Goal: Task Accomplishment & Management: Use online tool/utility

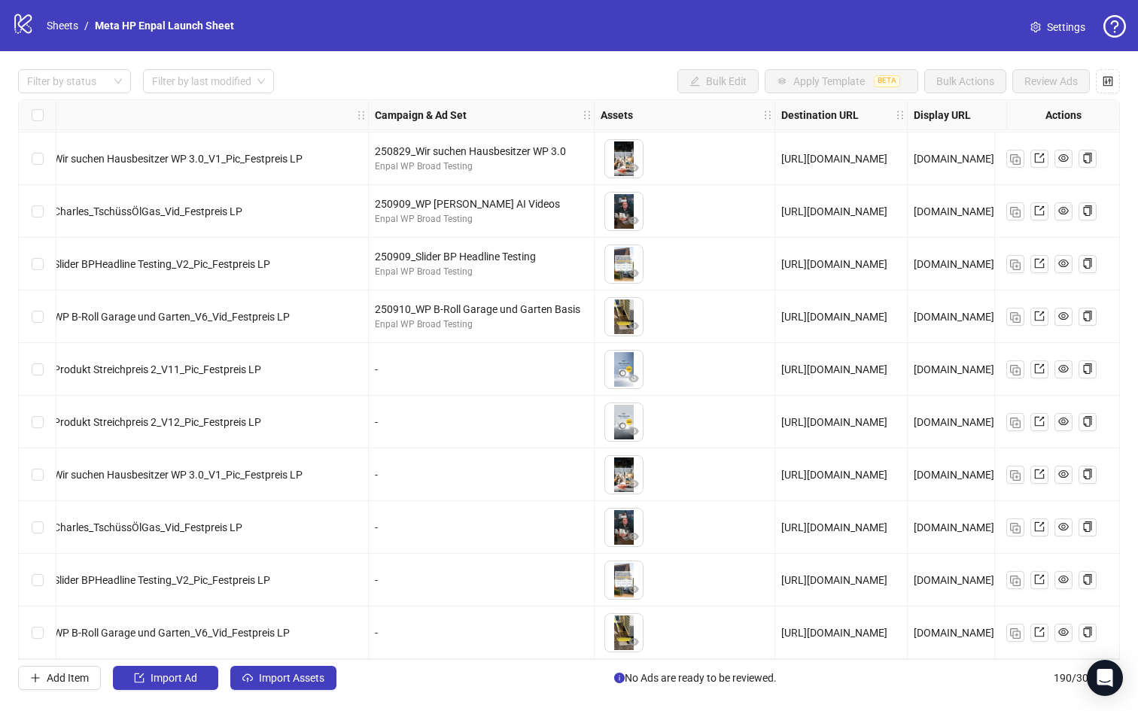
scroll to position [9488, 0]
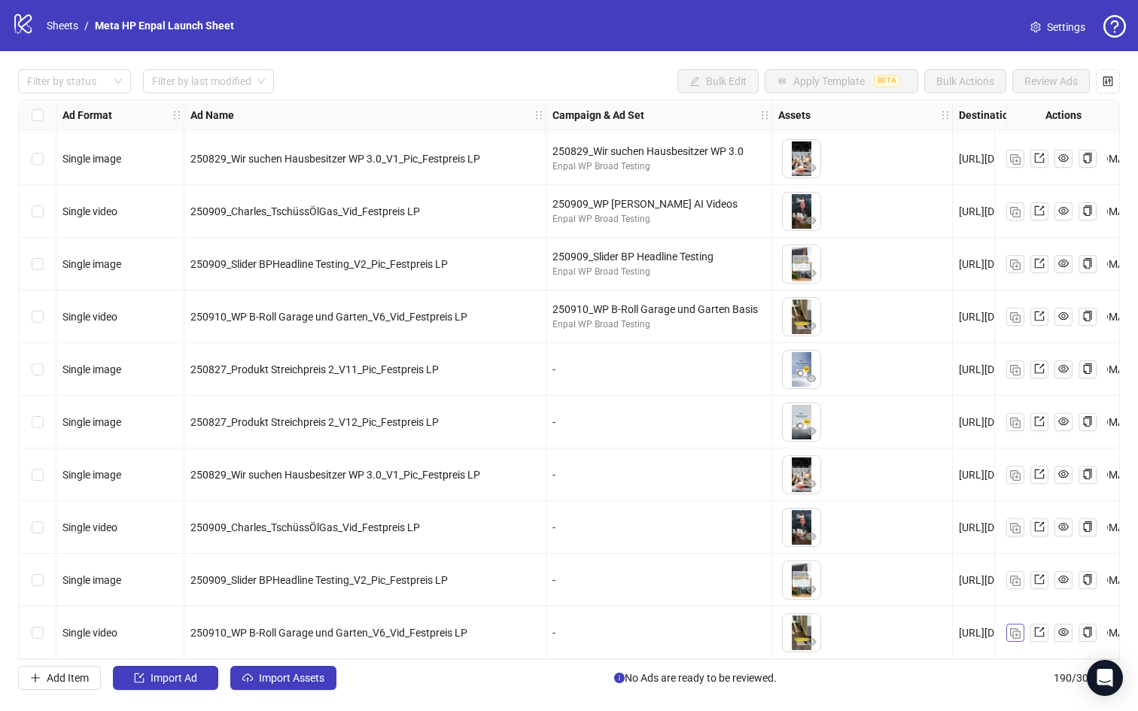
click at [1015, 629] on img "button" at bounding box center [1015, 634] width 11 height 11
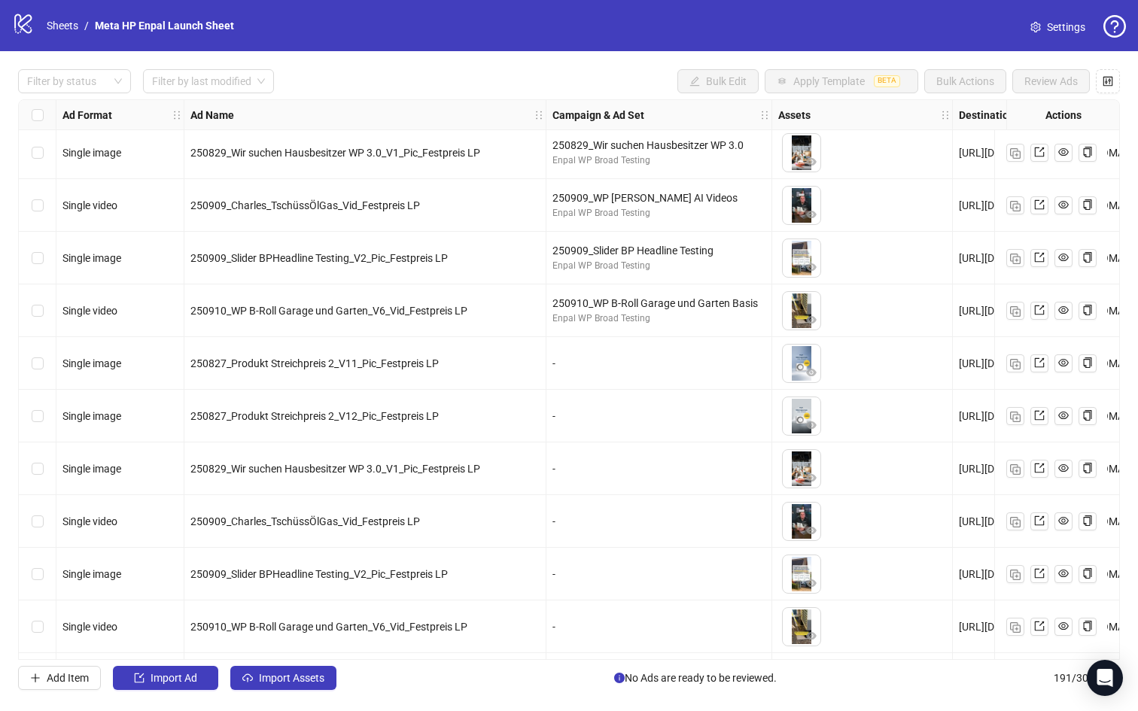
scroll to position [9541, 0]
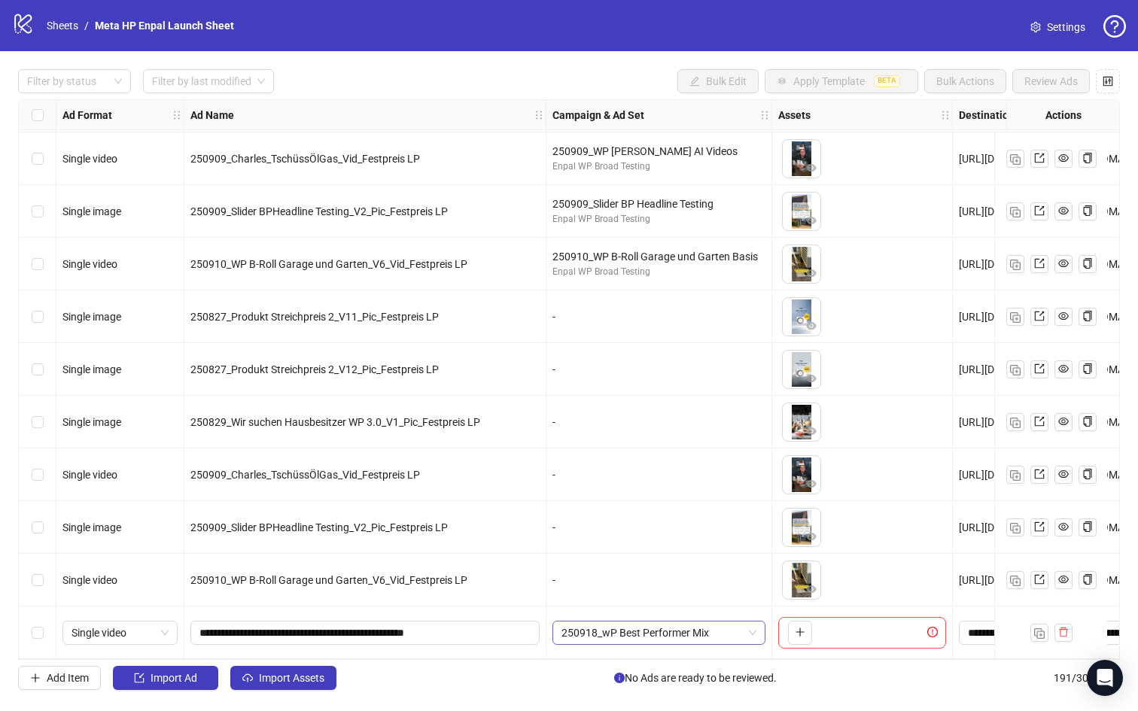
click at [729, 626] on span "250918_wP Best Performer Mix" at bounding box center [659, 633] width 195 height 23
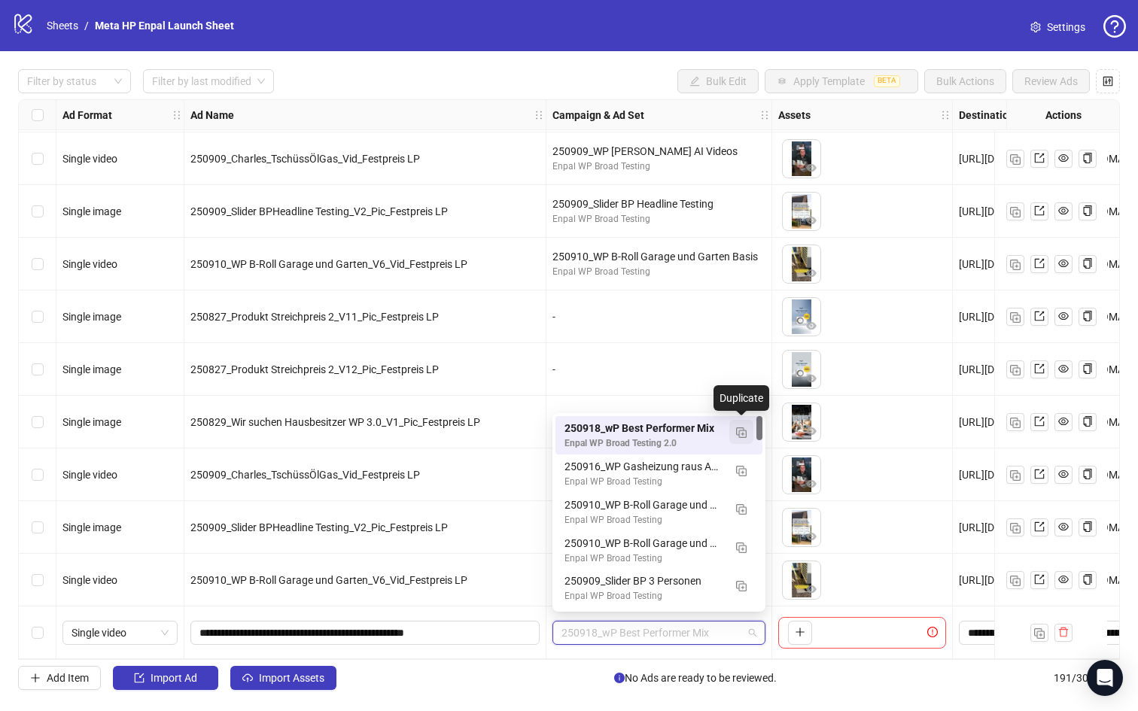
click at [744, 431] on img "button" at bounding box center [741, 433] width 11 height 11
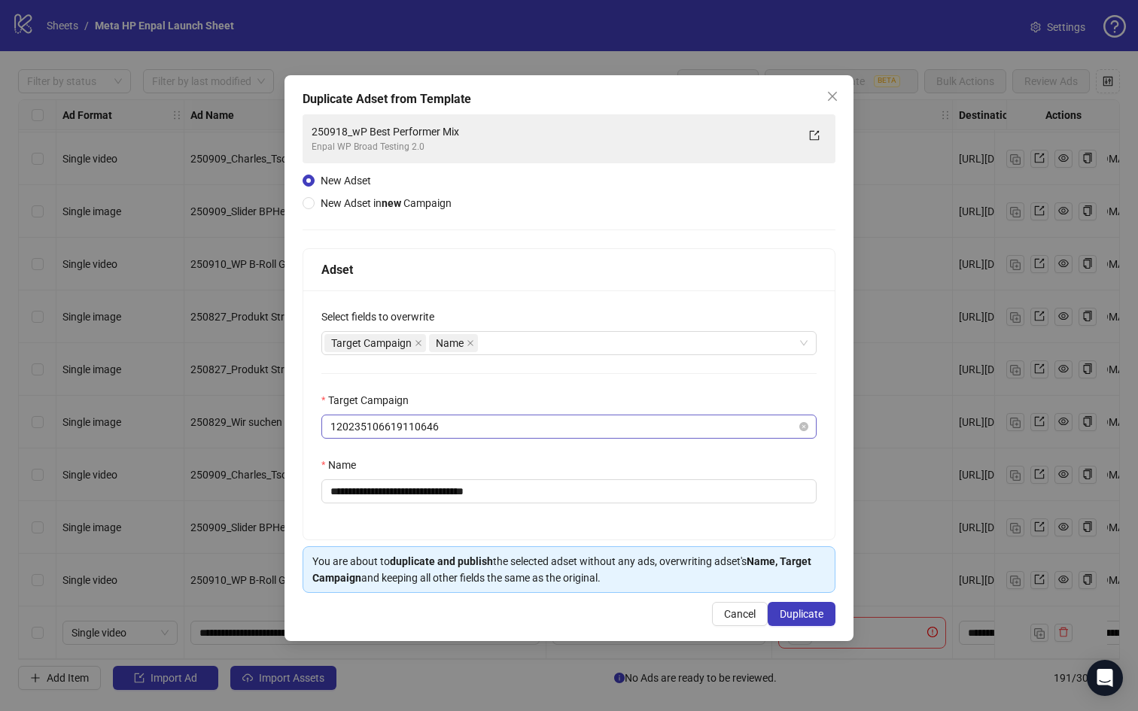
click at [496, 429] on span "120235106619110646" at bounding box center [568, 427] width 477 height 23
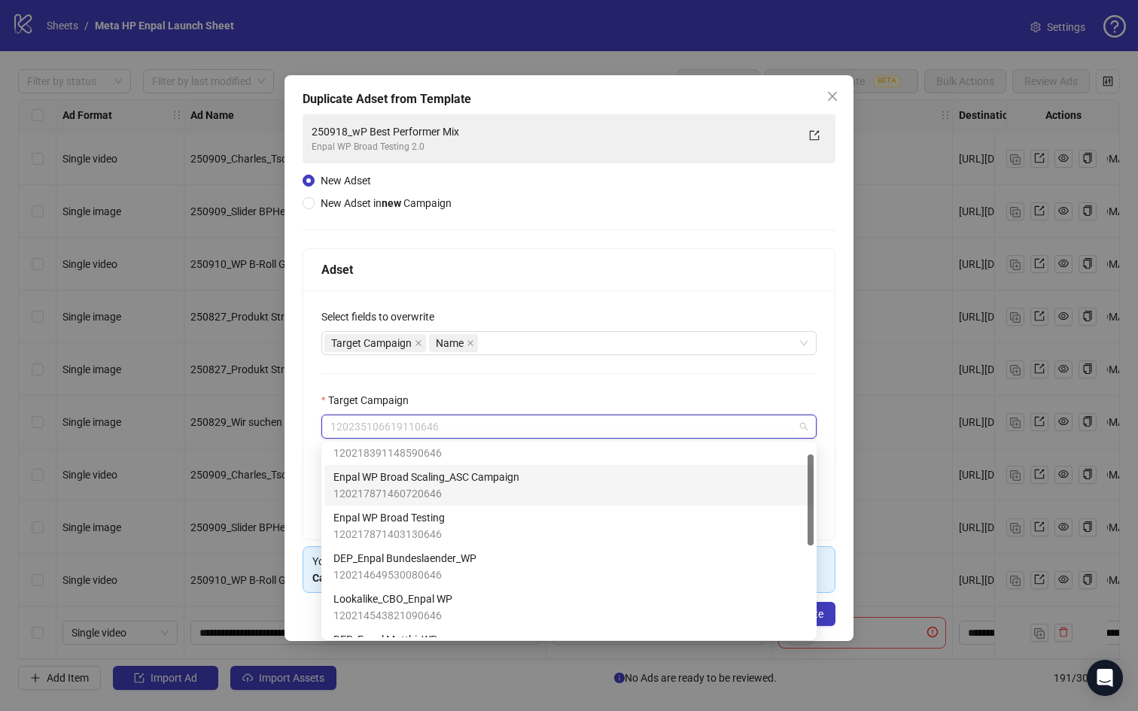
scroll to position [21, 0]
click at [503, 493] on span "120217871460720646" at bounding box center [426, 493] width 186 height 17
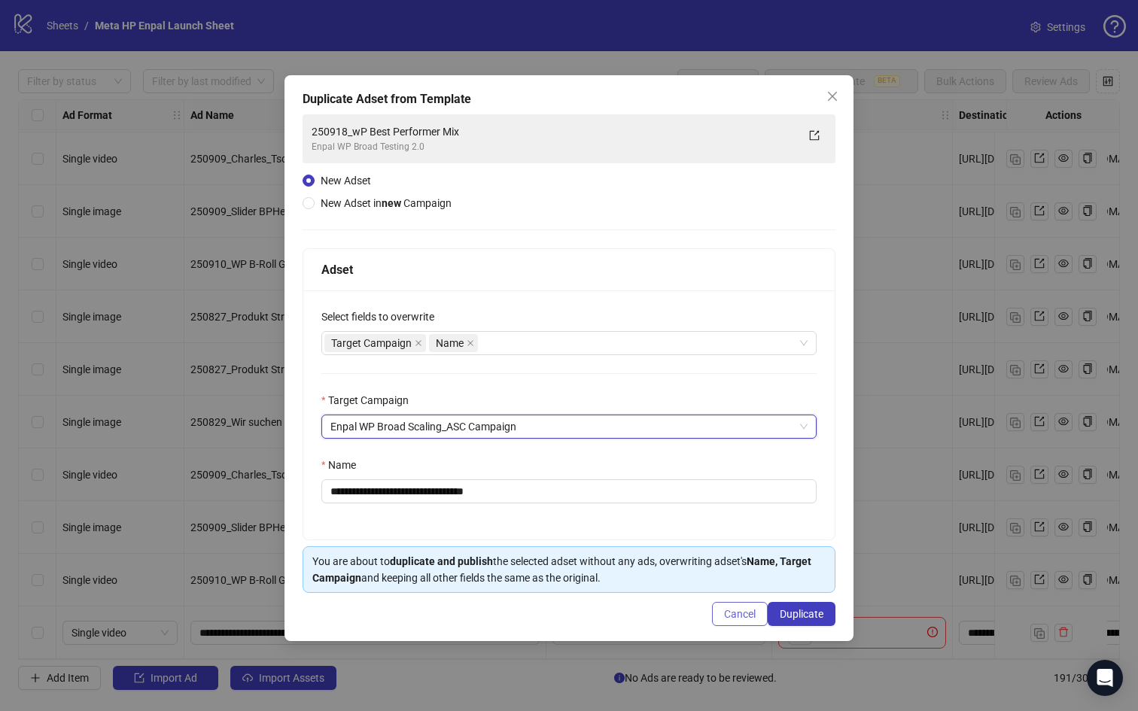
click at [741, 610] on span "Cancel" at bounding box center [740, 614] width 32 height 12
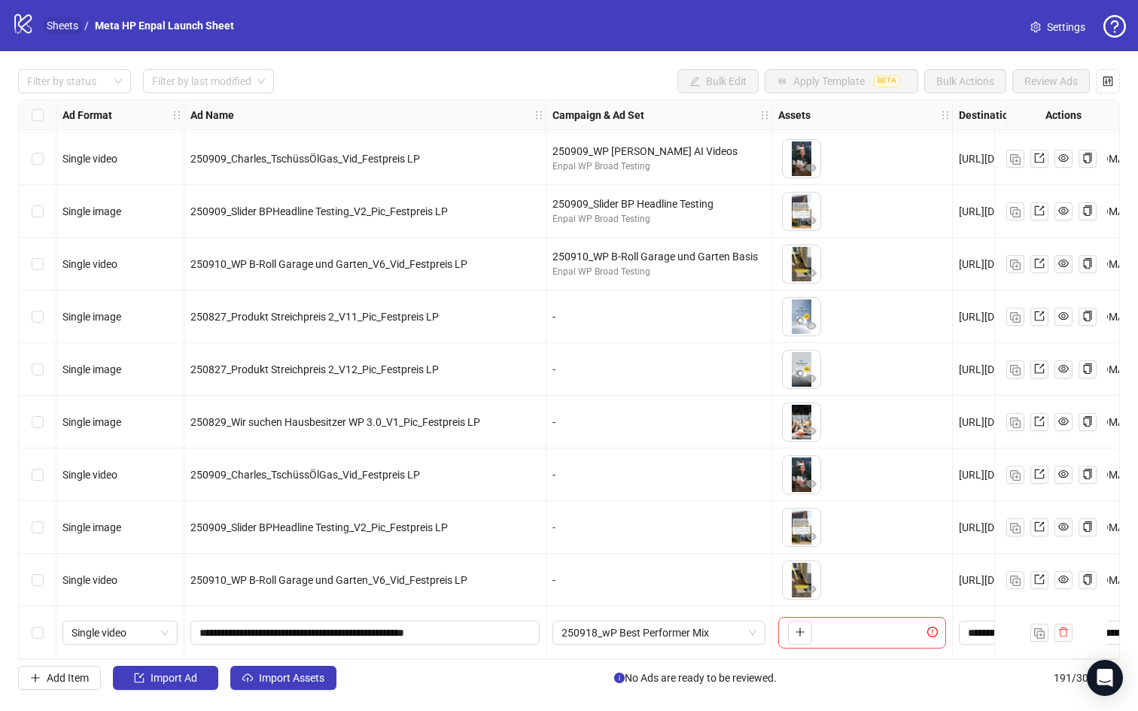
click at [65, 20] on link "Sheets" at bounding box center [63, 25] width 38 height 17
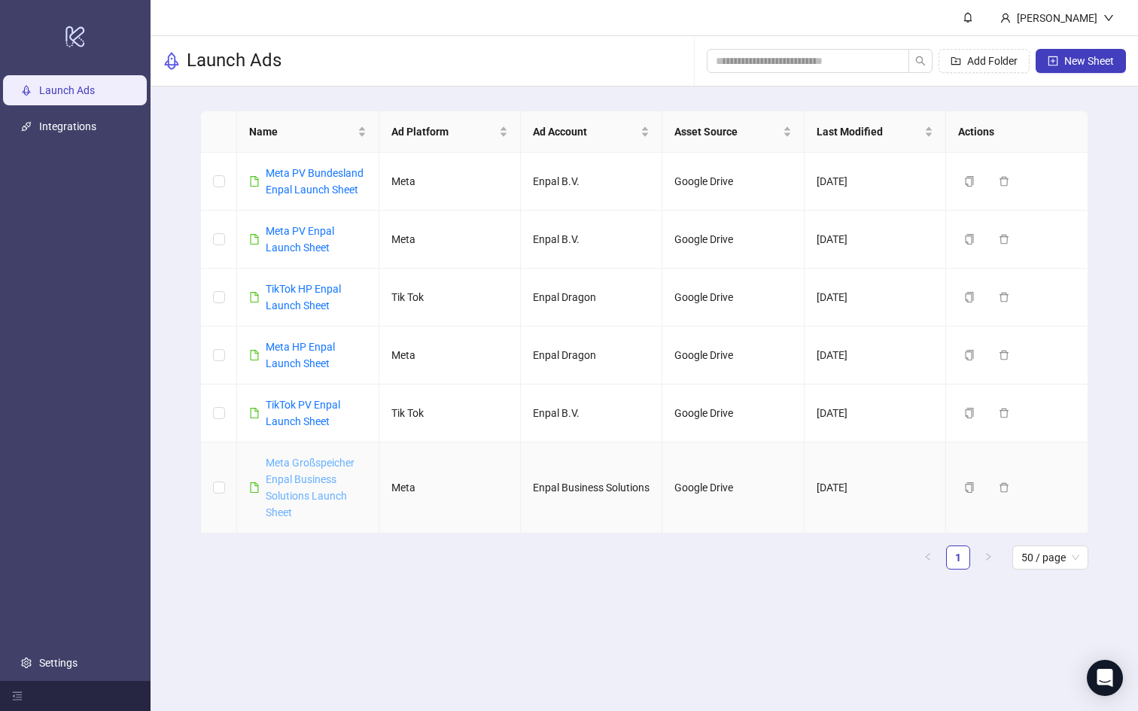
click at [312, 467] on link "Meta Großspeicher Enpal Business Solutions Launch Sheet" at bounding box center [310, 488] width 89 height 62
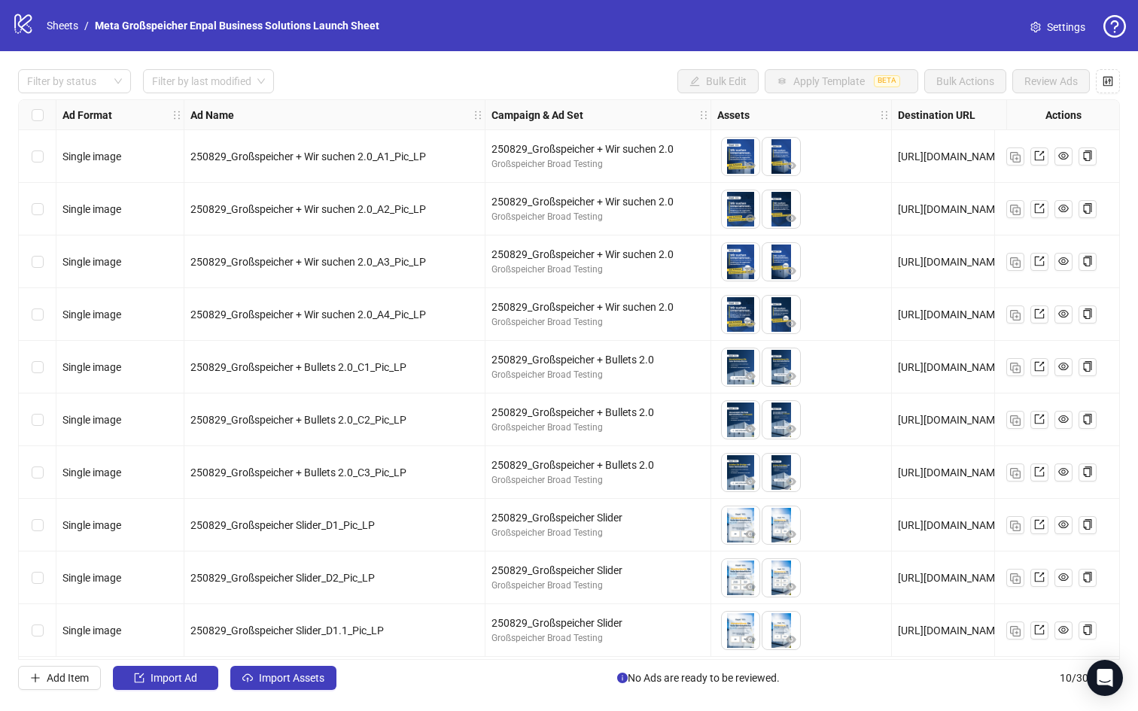
scroll to position [4, 0]
click at [276, 678] on span "Import Assets" at bounding box center [291, 678] width 65 height 12
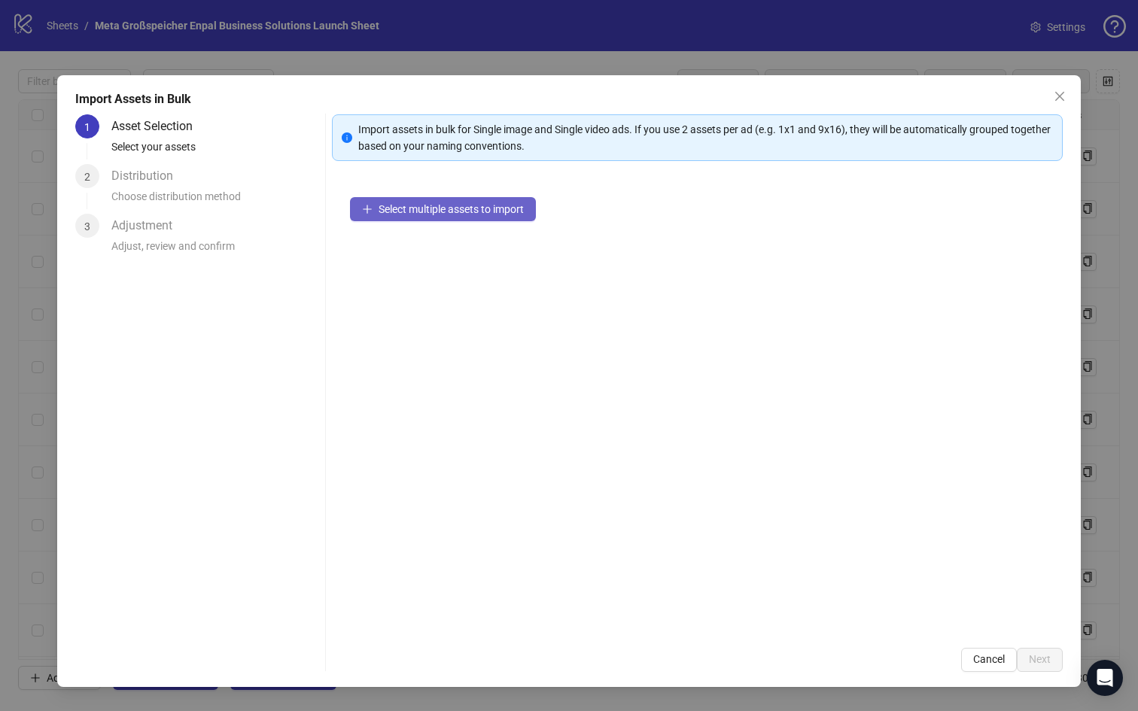
click at [449, 213] on span "Select multiple assets to import" at bounding box center [451, 209] width 145 height 12
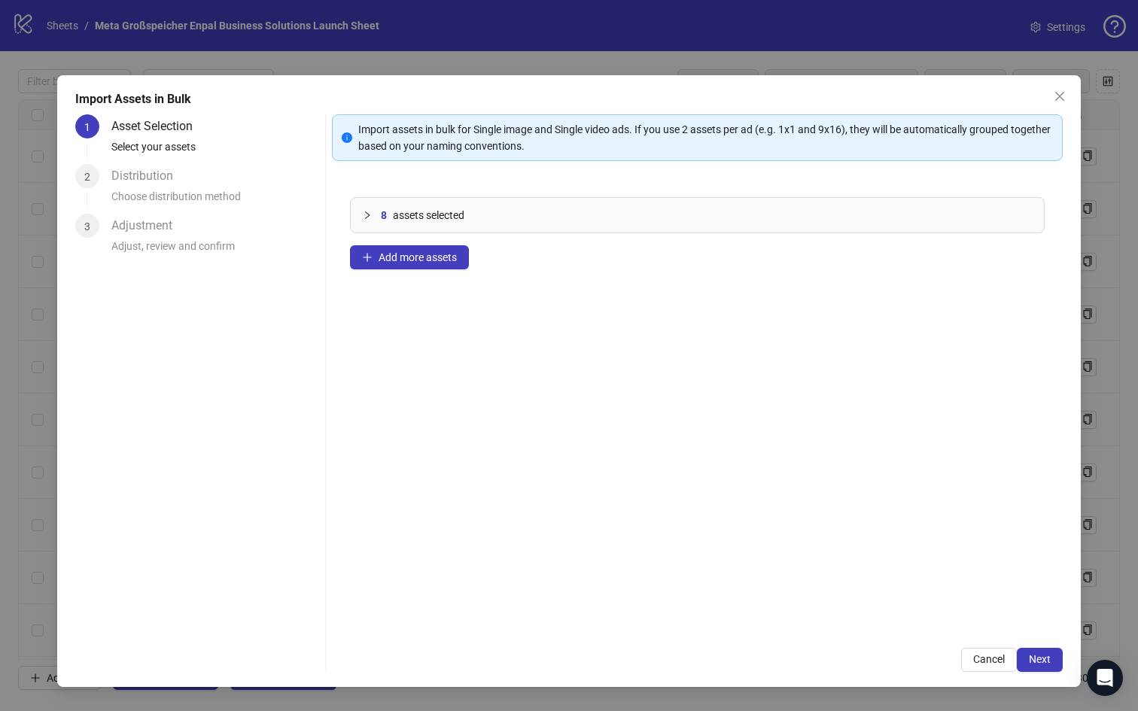
click at [364, 214] on icon "collapsed" at bounding box center [367, 215] width 9 height 9
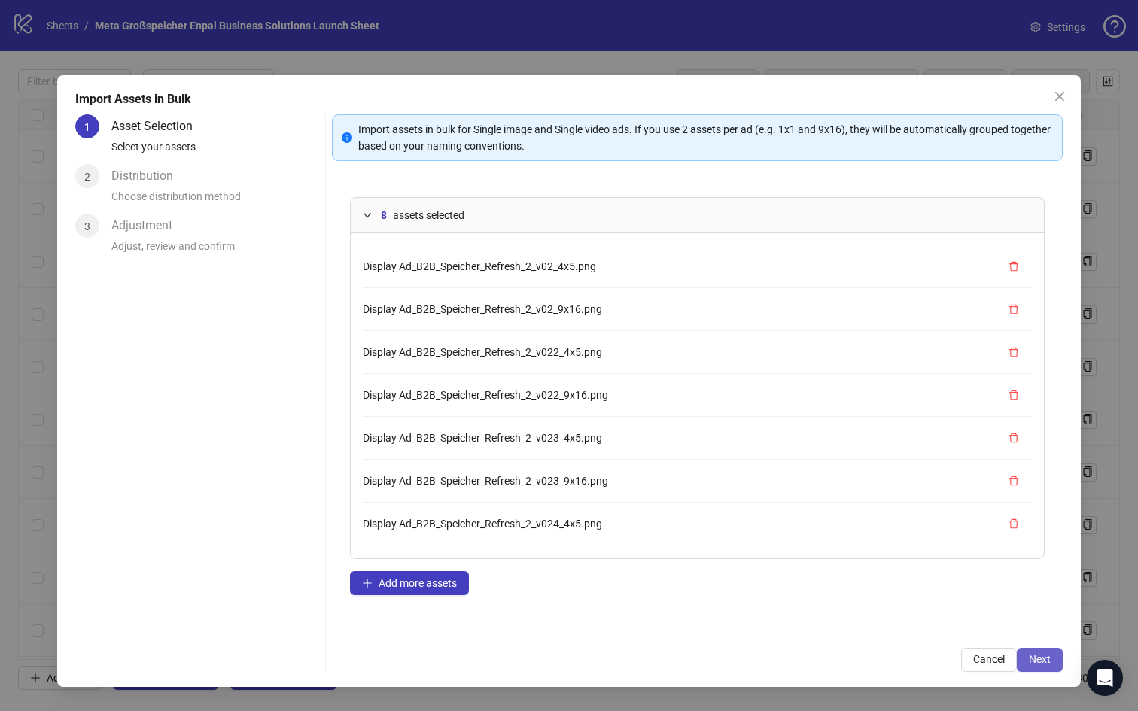
click at [1035, 656] on span "Next" at bounding box center [1040, 659] width 22 height 12
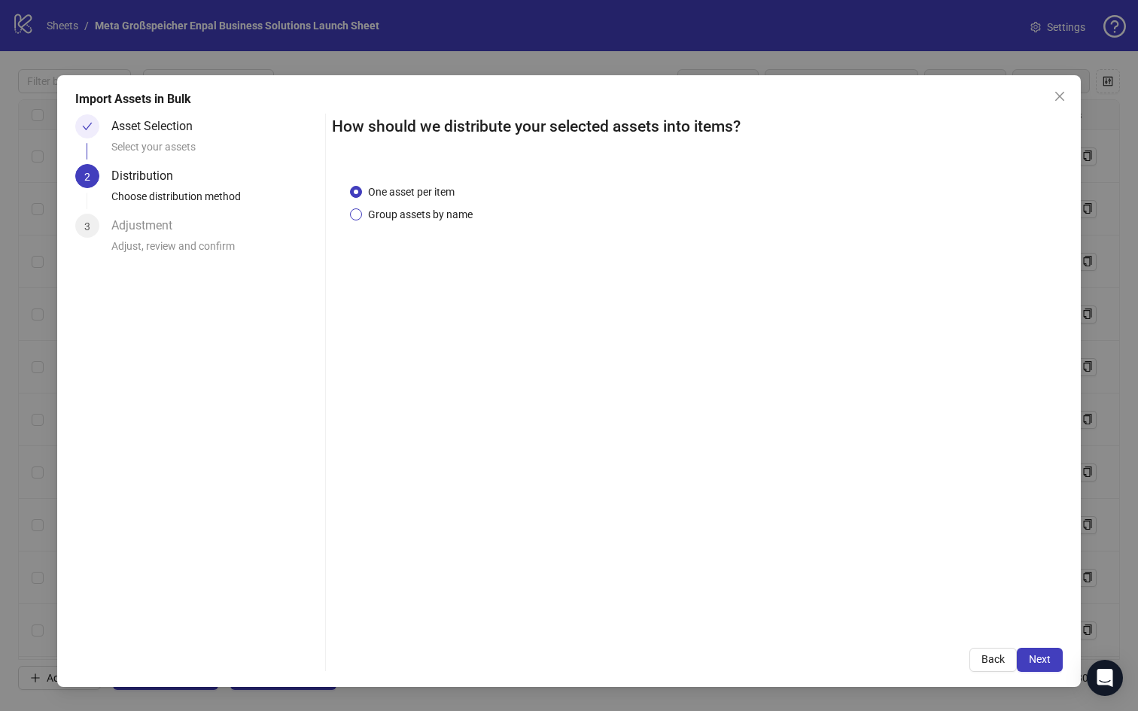
click at [412, 213] on span "Group assets by name" at bounding box center [420, 214] width 117 height 17
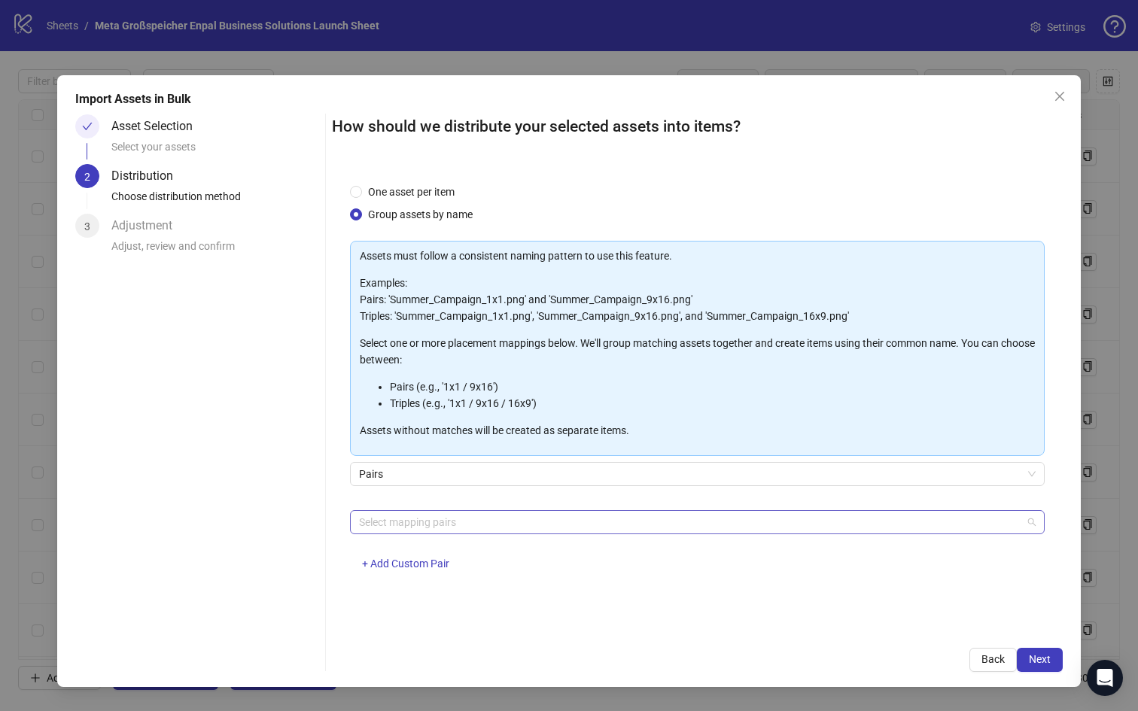
click at [443, 518] on div at bounding box center [690, 522] width 674 height 21
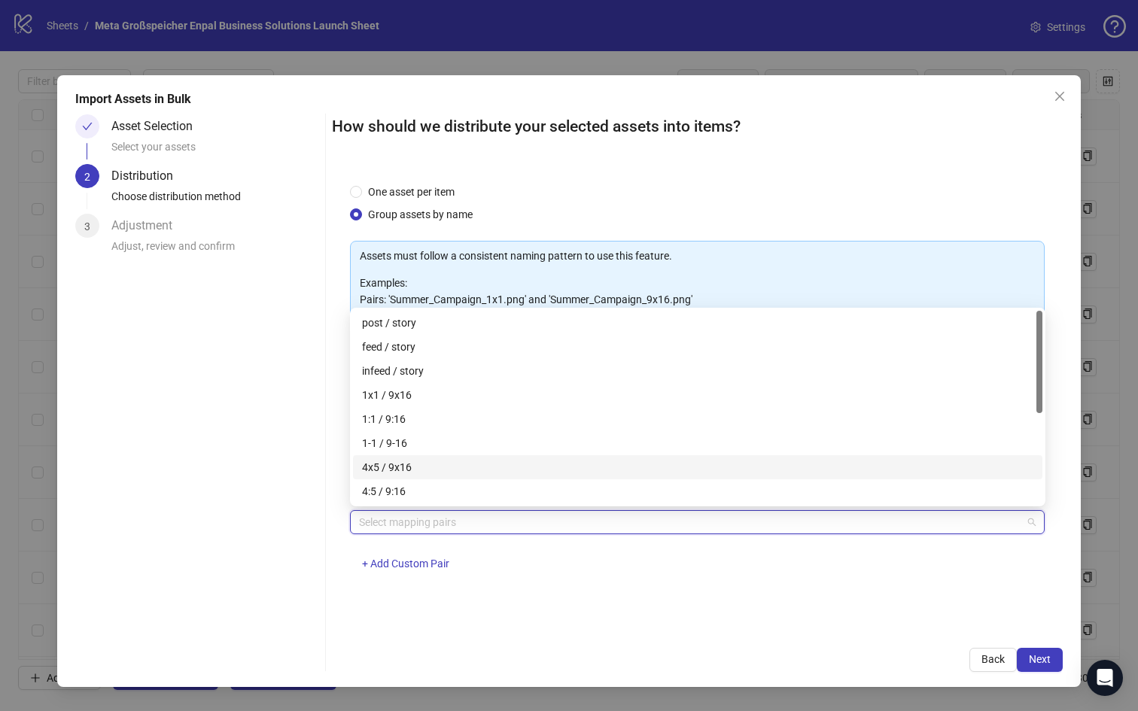
click at [414, 468] on div "4x5 / 9x16" at bounding box center [697, 467] width 671 height 17
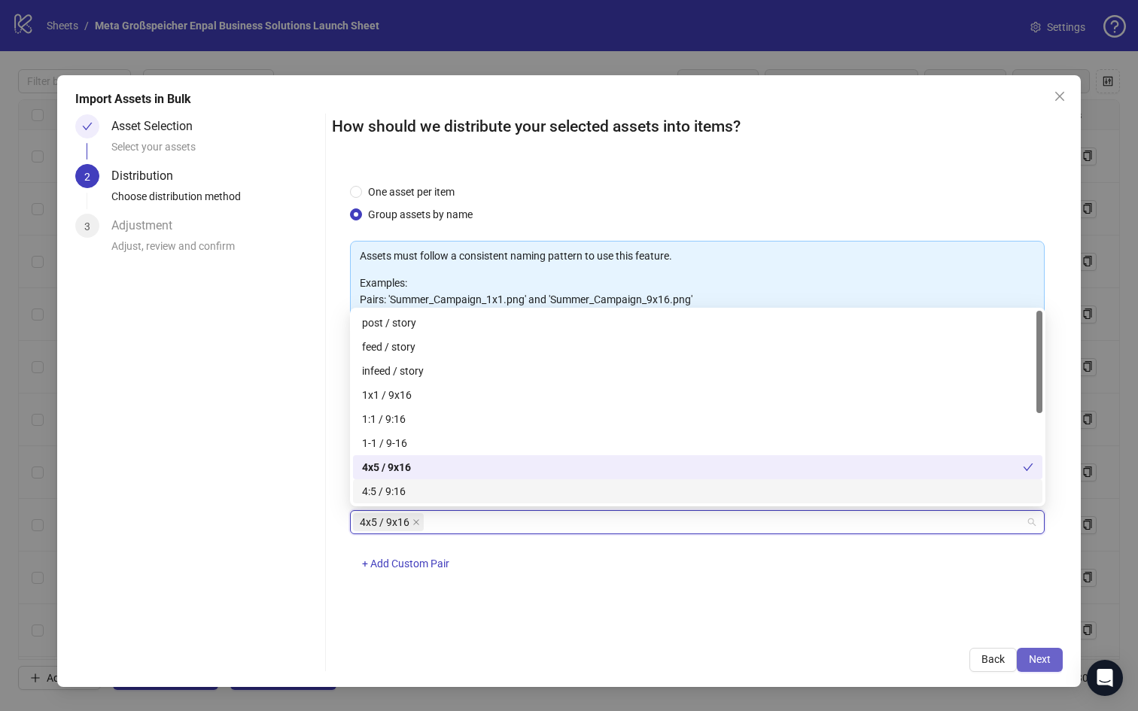
click at [1037, 655] on span "Next" at bounding box center [1040, 659] width 22 height 12
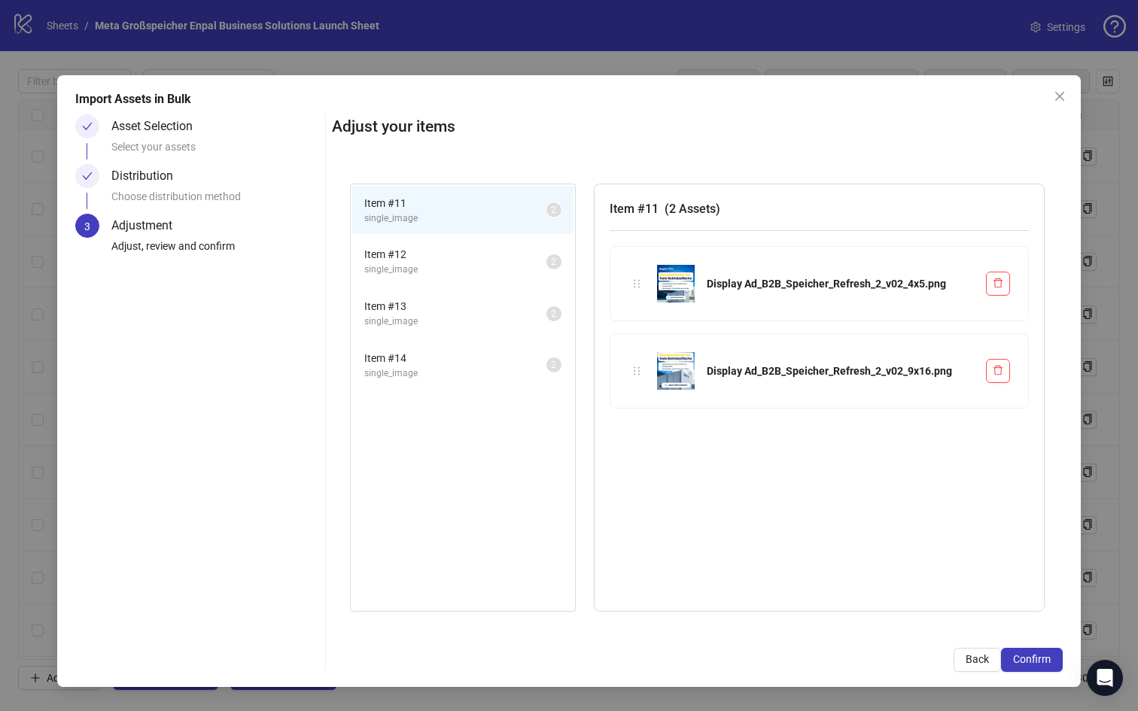
click at [422, 260] on span "Item # 12" at bounding box center [455, 254] width 182 height 17
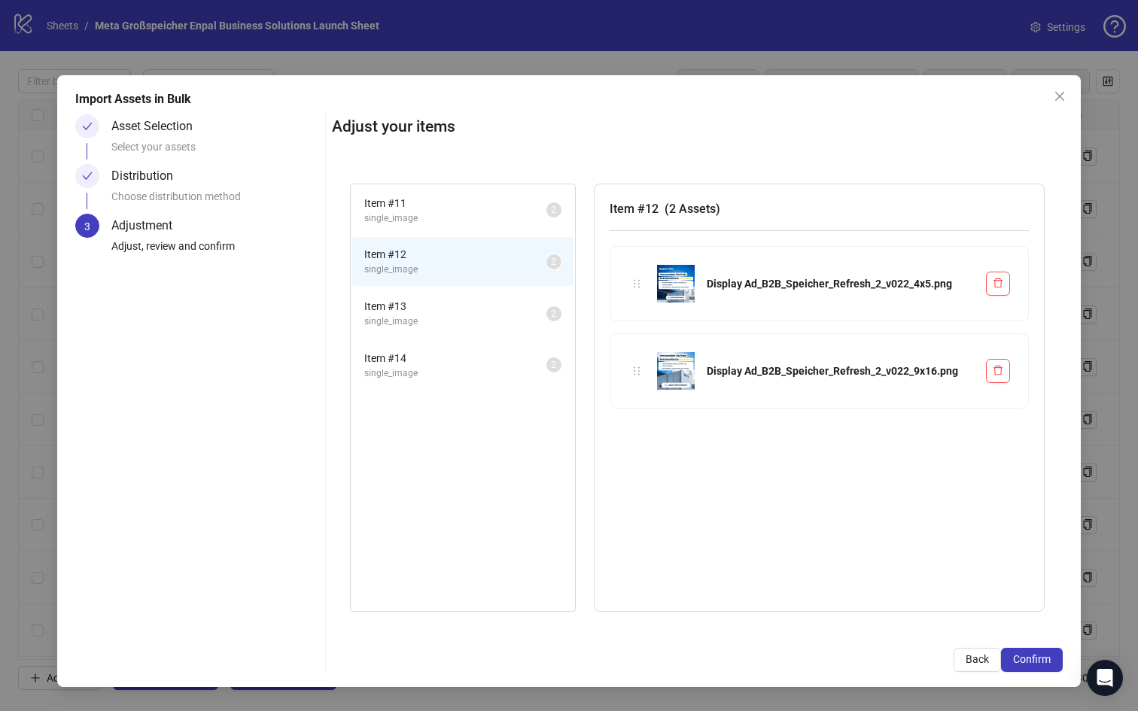
click at [422, 288] on div "Item # 13 single_image 2" at bounding box center [463, 314] width 224 height 52
click at [419, 300] on span "Item # 13" at bounding box center [455, 306] width 182 height 17
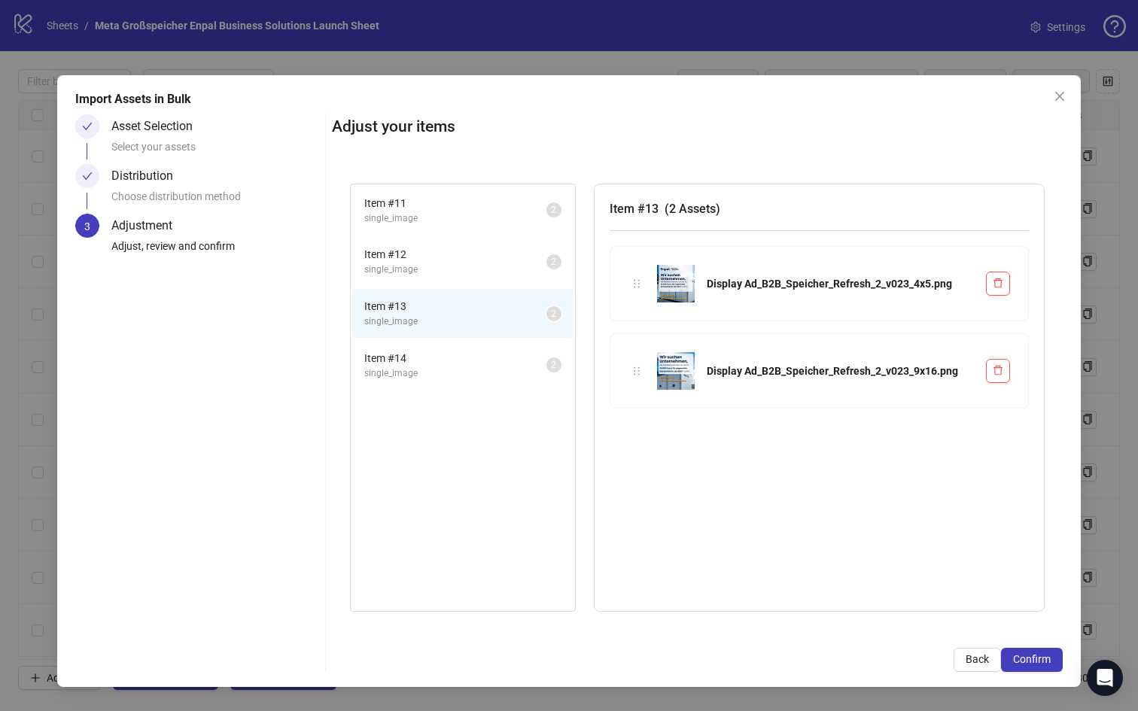
click at [419, 361] on span "Item # 14" at bounding box center [455, 358] width 182 height 17
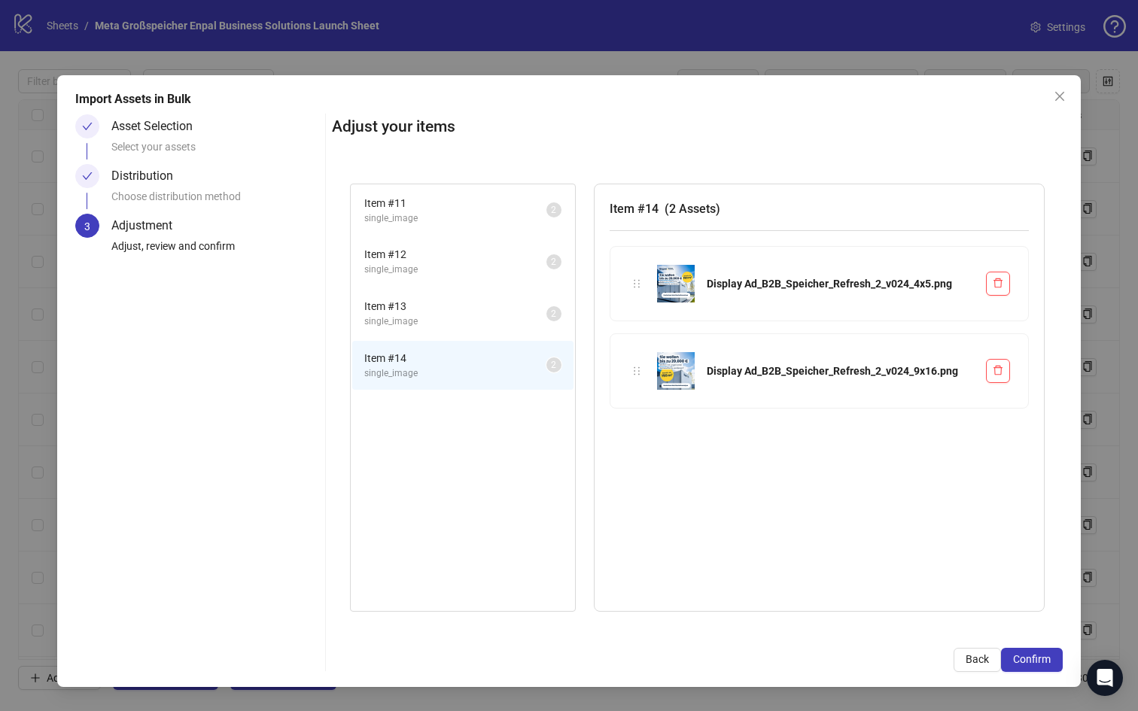
click at [389, 312] on span "Item # 13" at bounding box center [455, 306] width 182 height 17
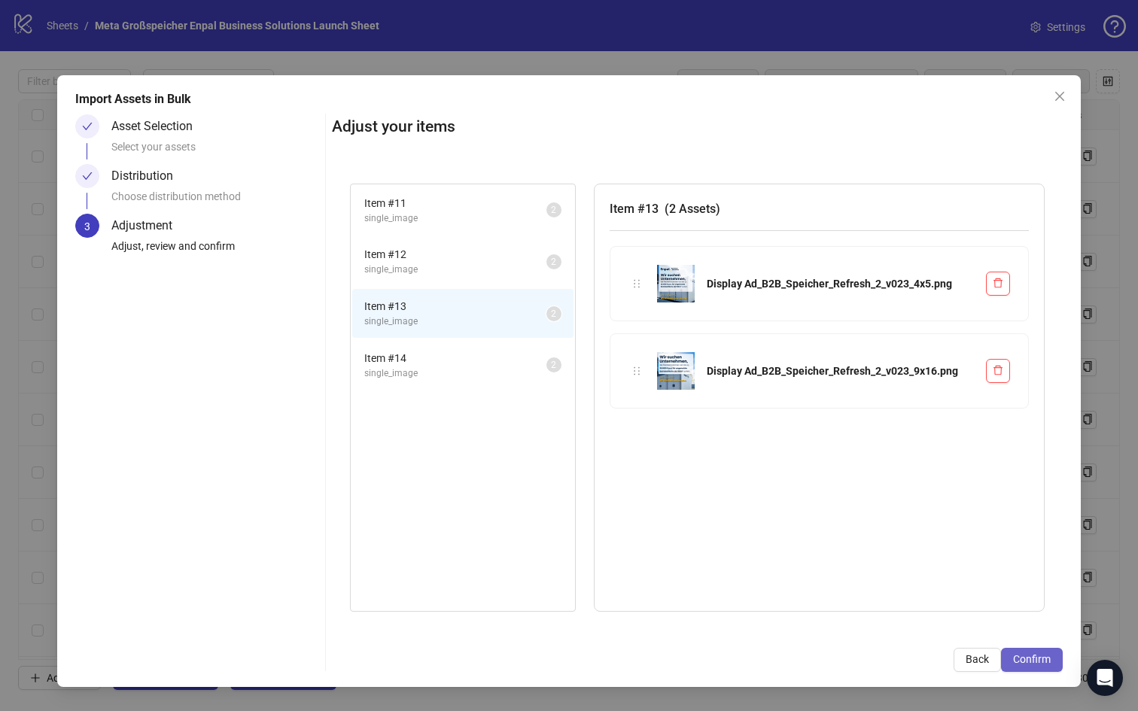
click at [1026, 662] on span "Confirm" at bounding box center [1032, 659] width 38 height 12
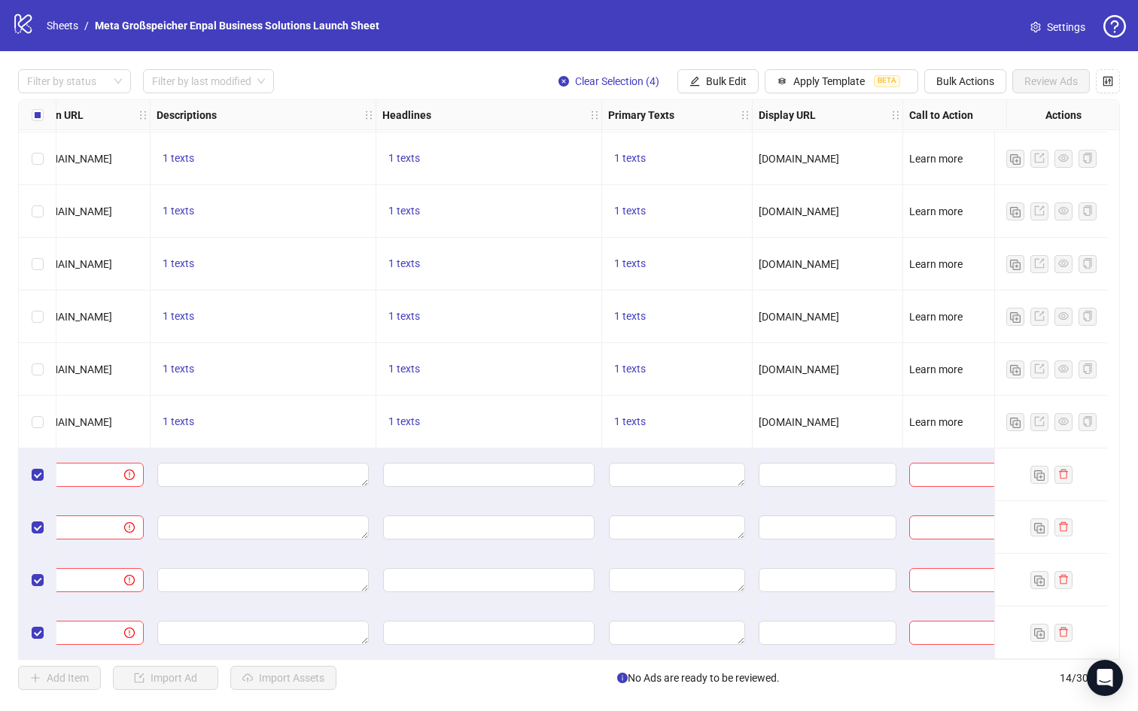
scroll to position [215, 921]
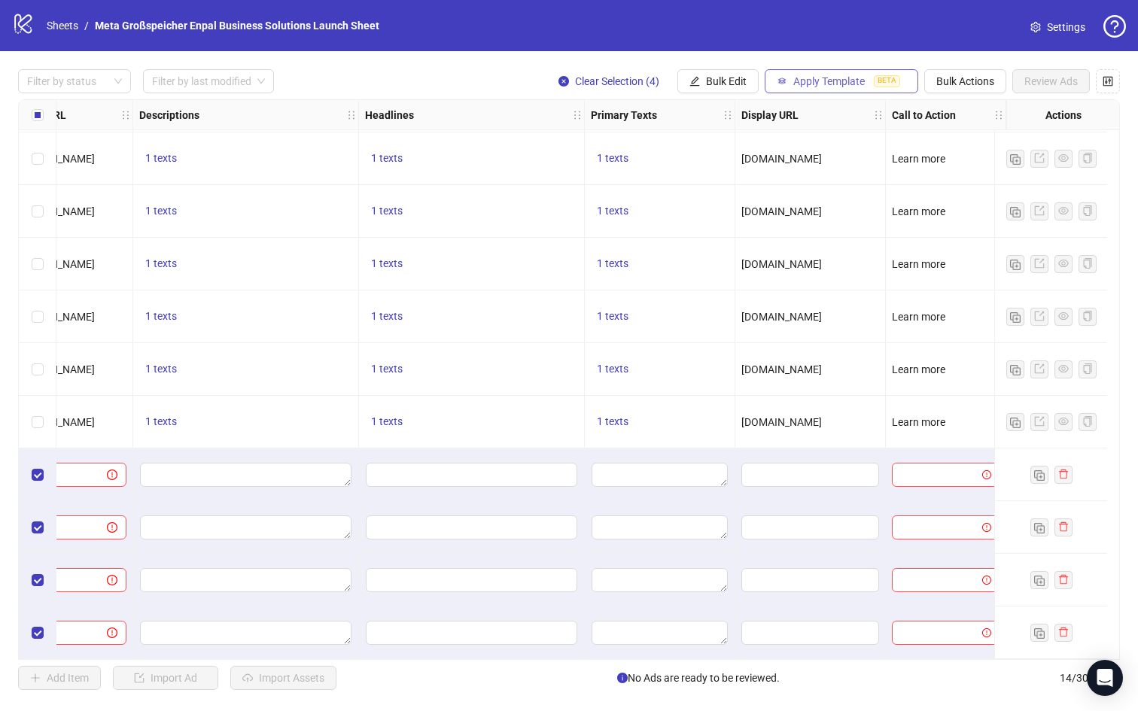
click at [806, 76] on span "Apply Template" at bounding box center [829, 81] width 72 height 12
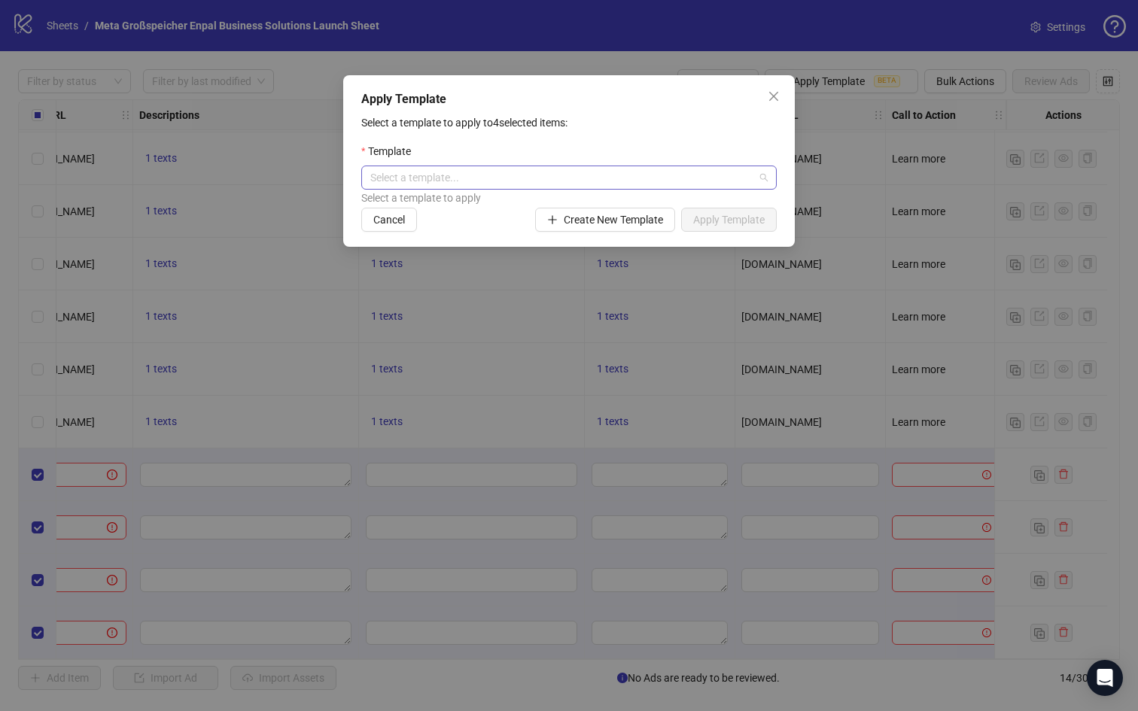
click at [691, 181] on input "search" at bounding box center [562, 177] width 384 height 23
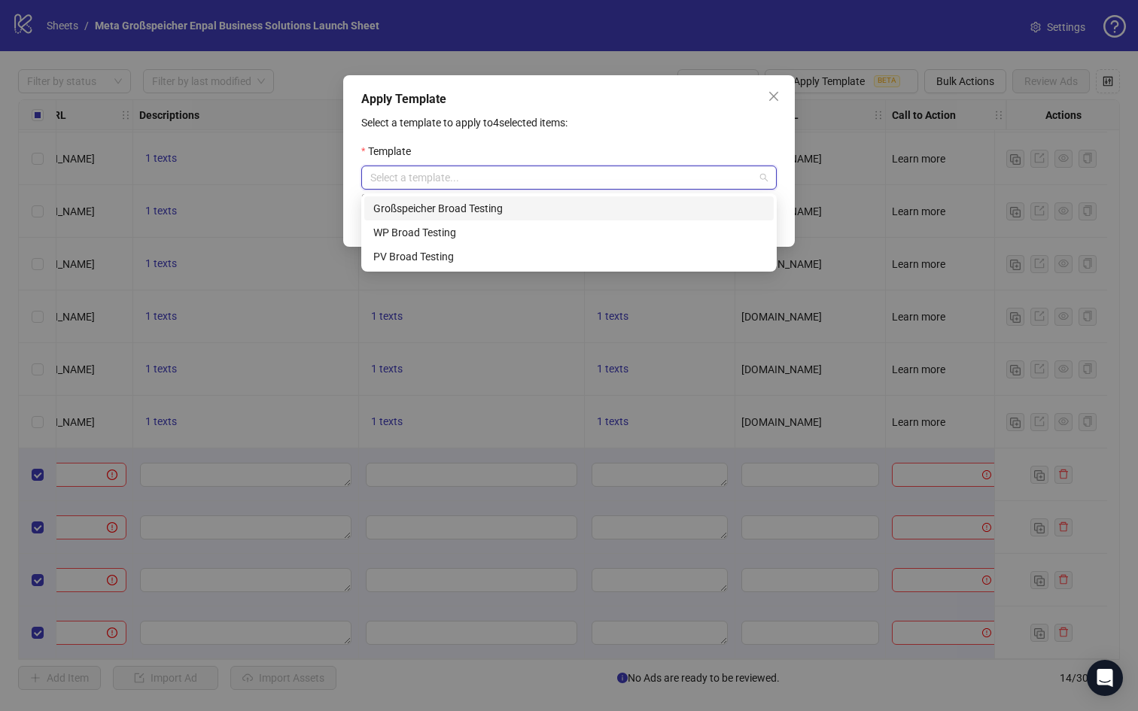
click at [546, 212] on div "Großspeicher Broad Testing" at bounding box center [568, 208] width 391 height 17
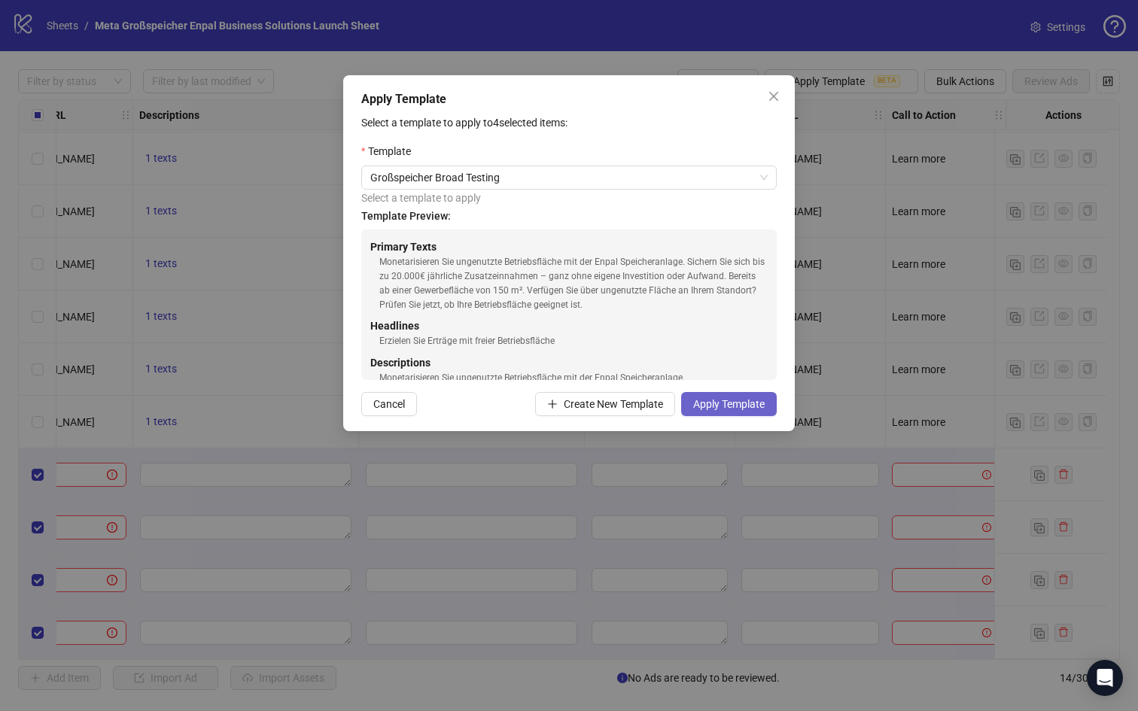
click at [739, 403] on span "Apply Template" at bounding box center [729, 404] width 72 height 12
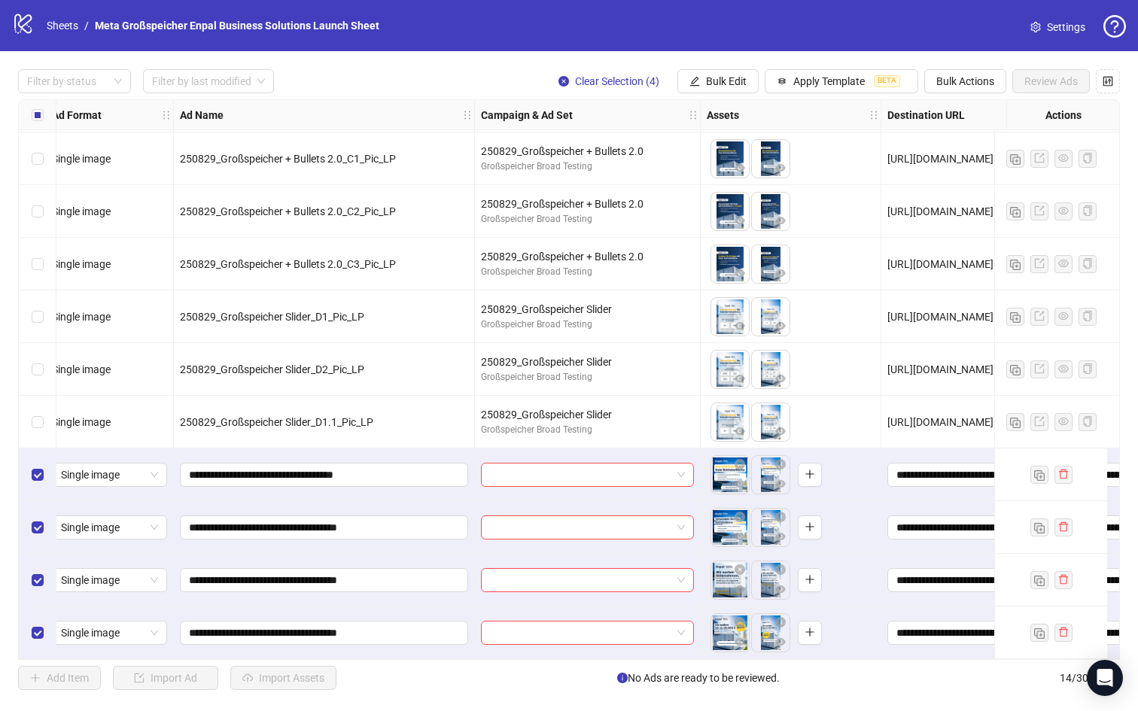
scroll to position [215, 0]
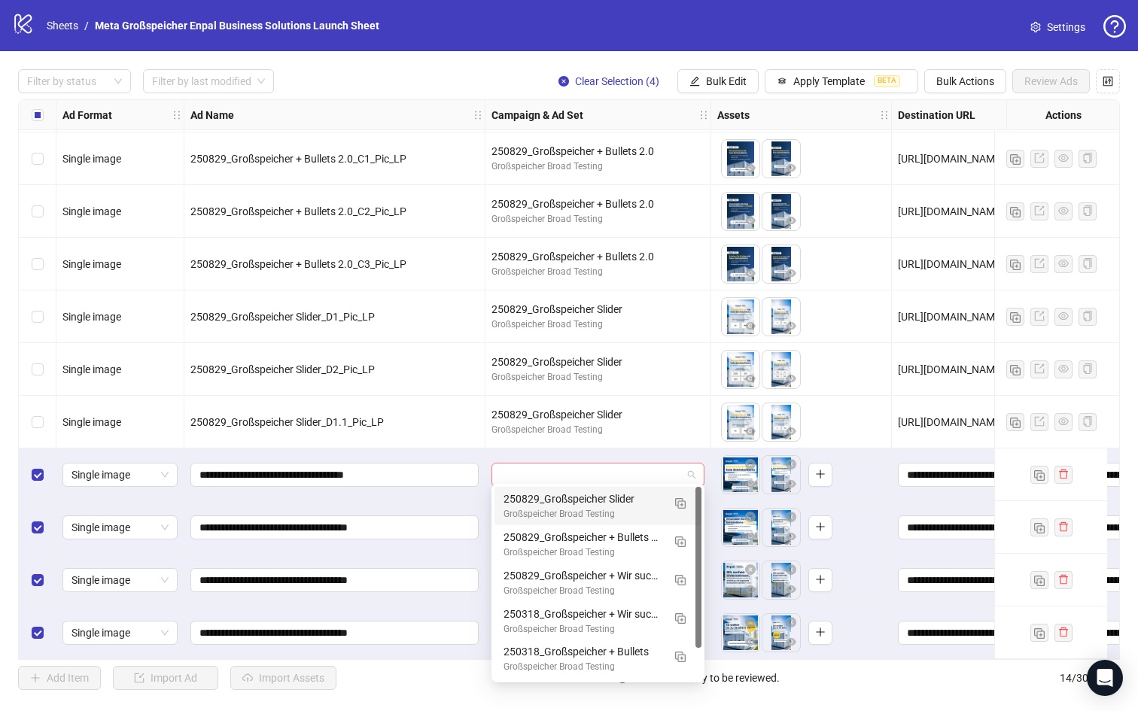
click at [693, 471] on span at bounding box center [598, 475] width 195 height 23
click at [683, 501] on img "button" at bounding box center [680, 503] width 11 height 11
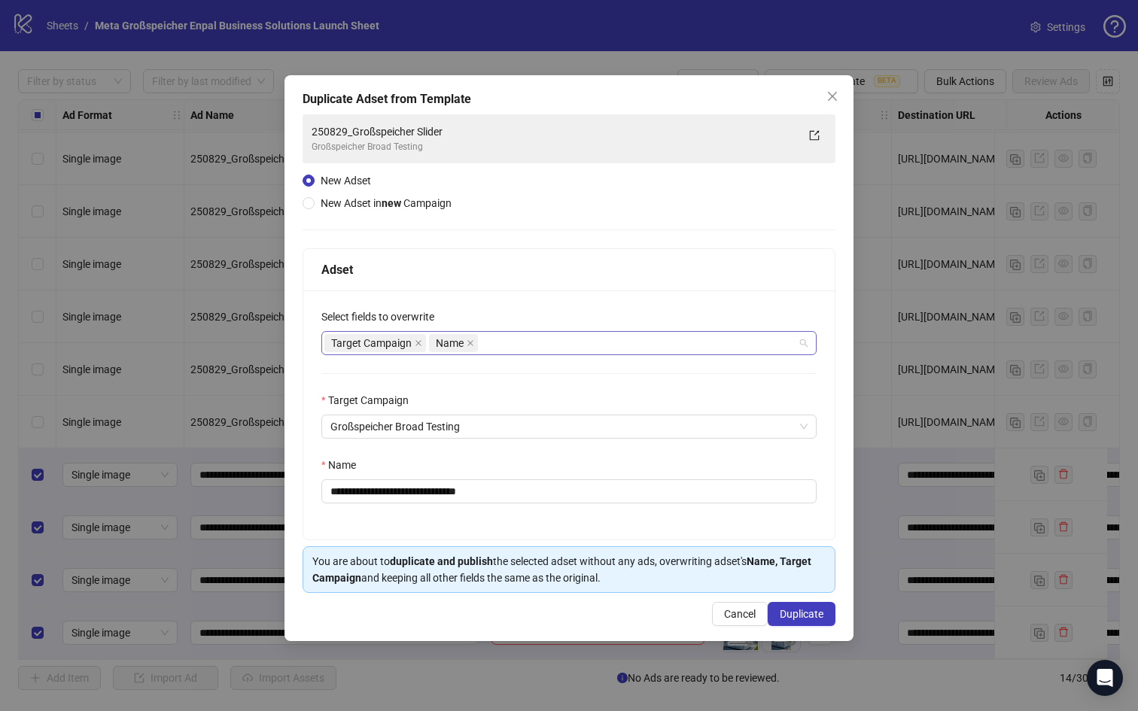
click at [515, 345] on div "Target Campaign Name" at bounding box center [560, 343] width 473 height 21
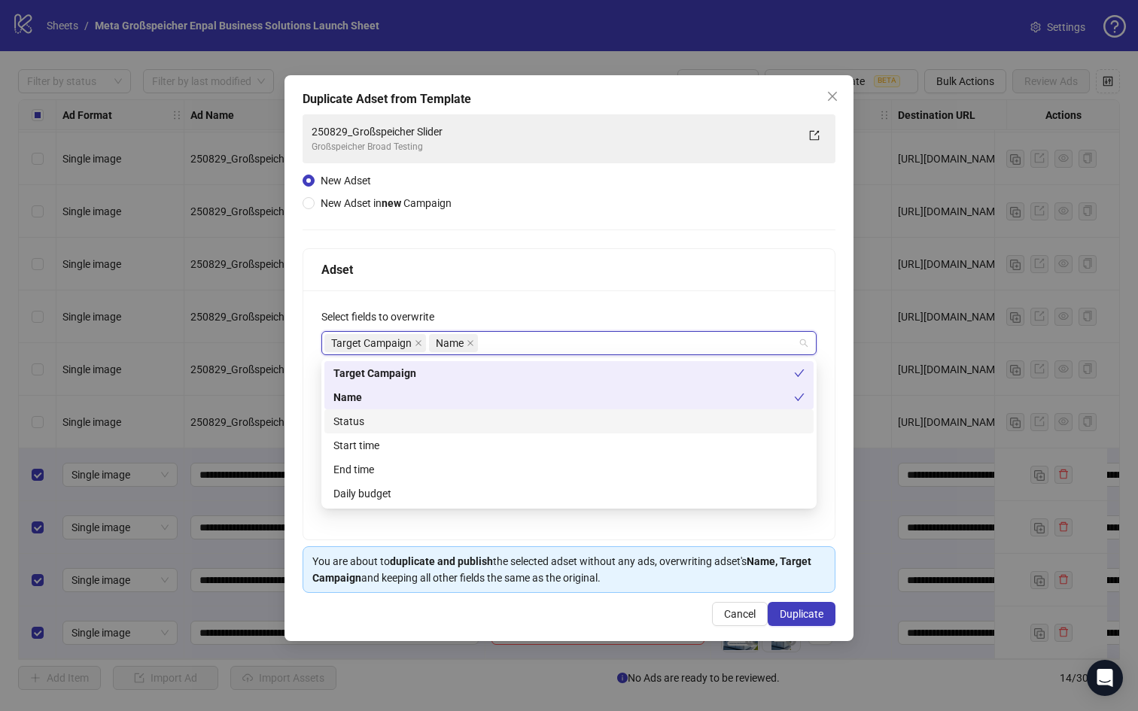
click at [473, 414] on div "Status" at bounding box center [568, 421] width 471 height 17
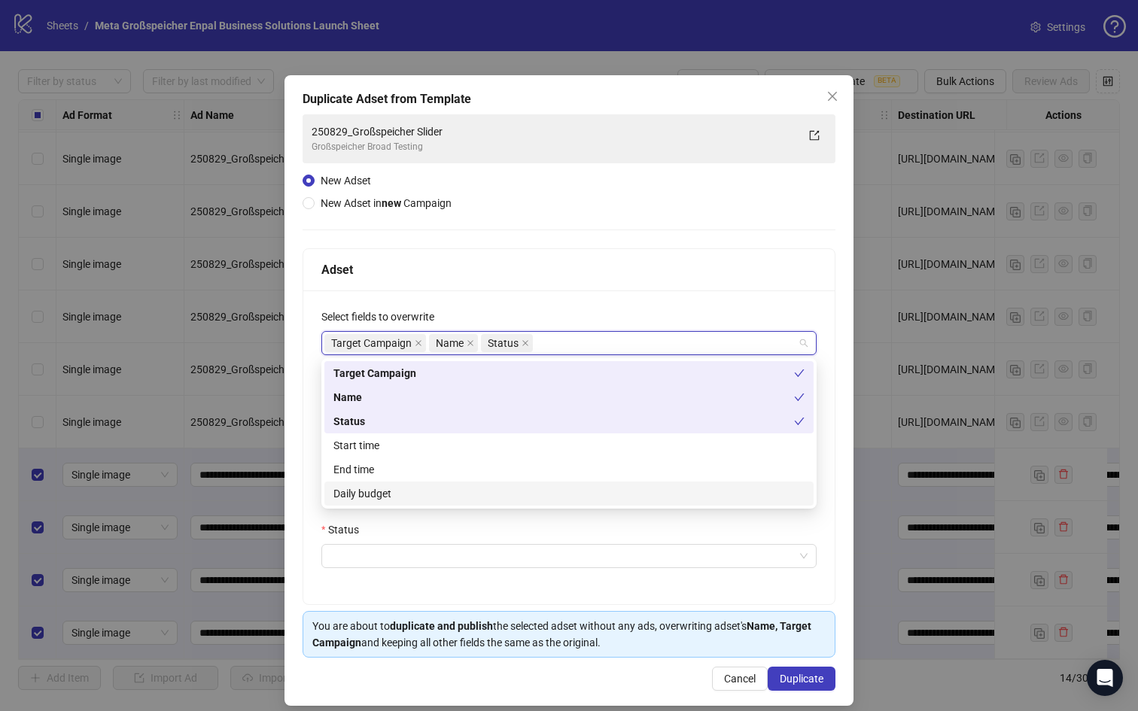
click at [455, 501] on div "Daily budget" at bounding box center [568, 494] width 471 height 17
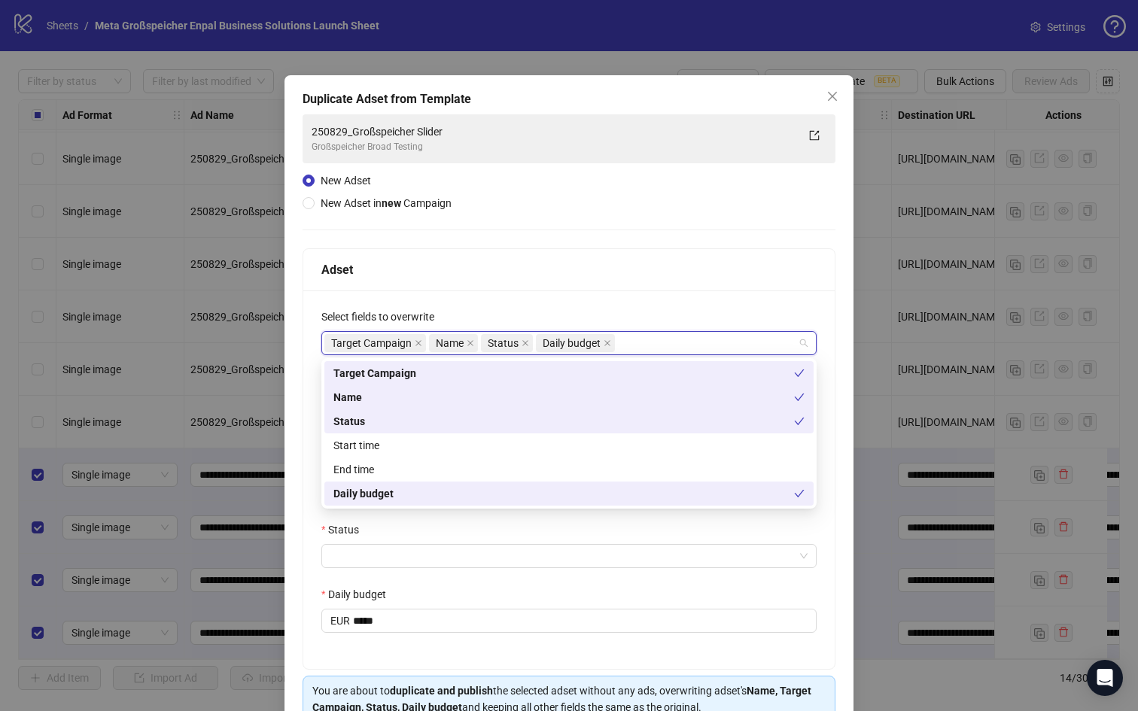
click at [423, 539] on div "Status" at bounding box center [568, 533] width 495 height 23
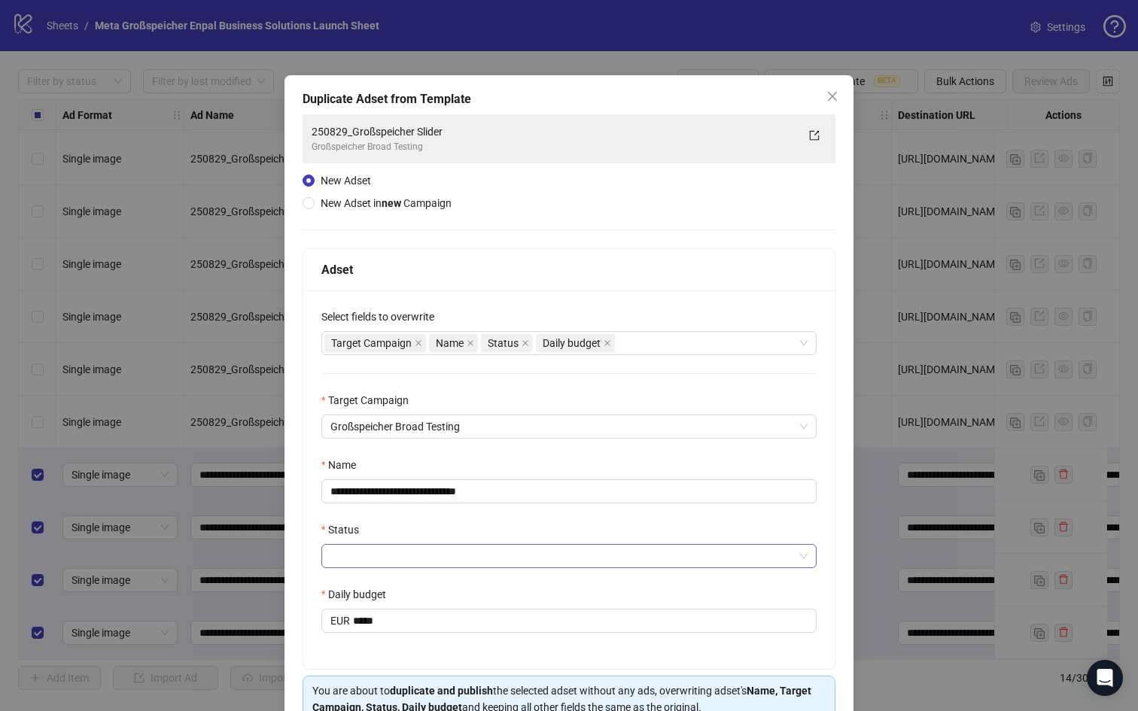
click at [416, 551] on input "Status" at bounding box center [562, 556] width 464 height 23
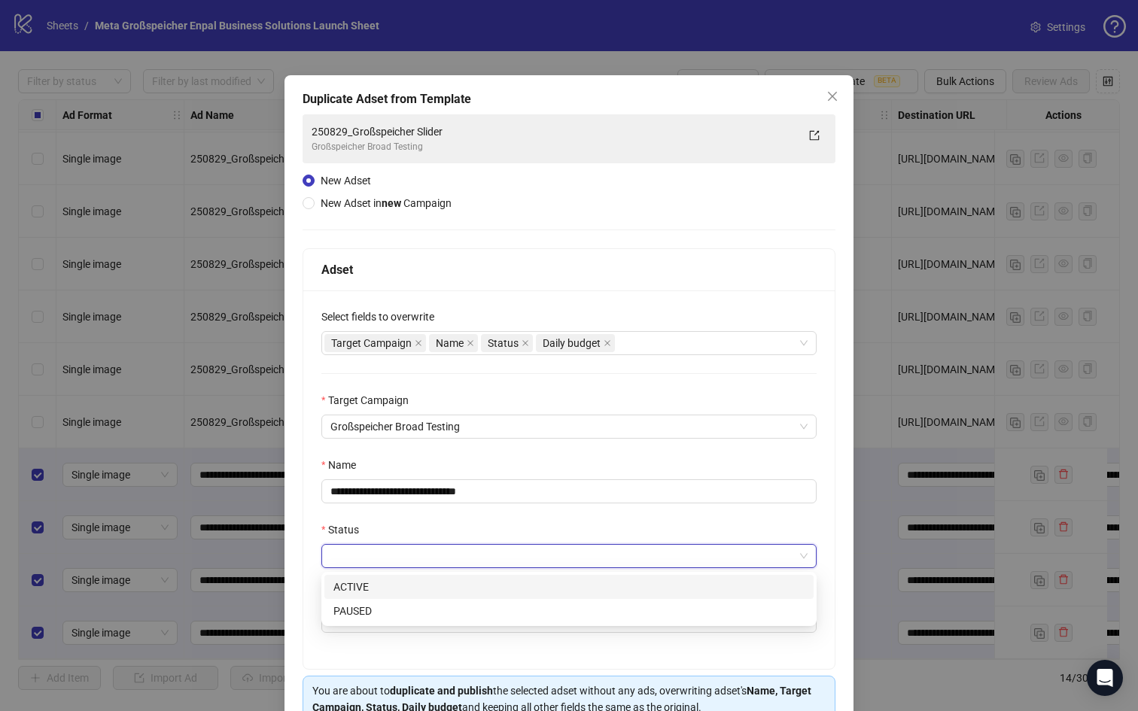
click at [401, 584] on div "ACTIVE" at bounding box center [568, 587] width 471 height 17
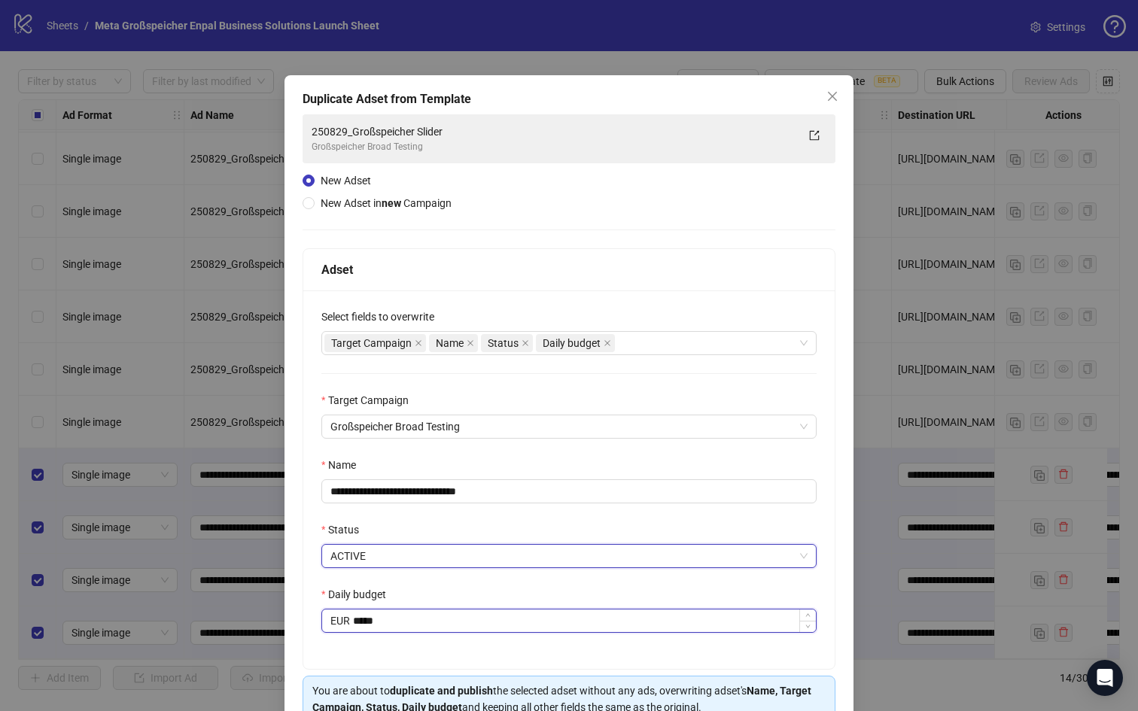
click at [376, 619] on input "*****" at bounding box center [584, 621] width 463 height 23
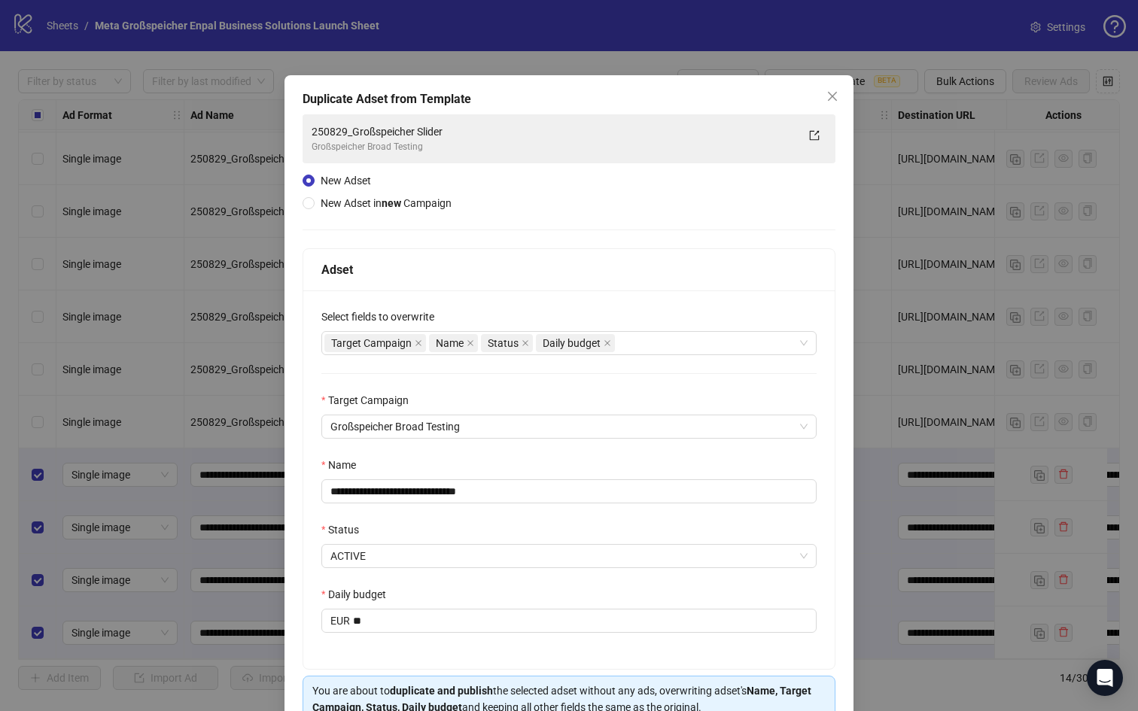
type input "*****"
click at [354, 578] on div "**********" at bounding box center [568, 480] width 531 height 379
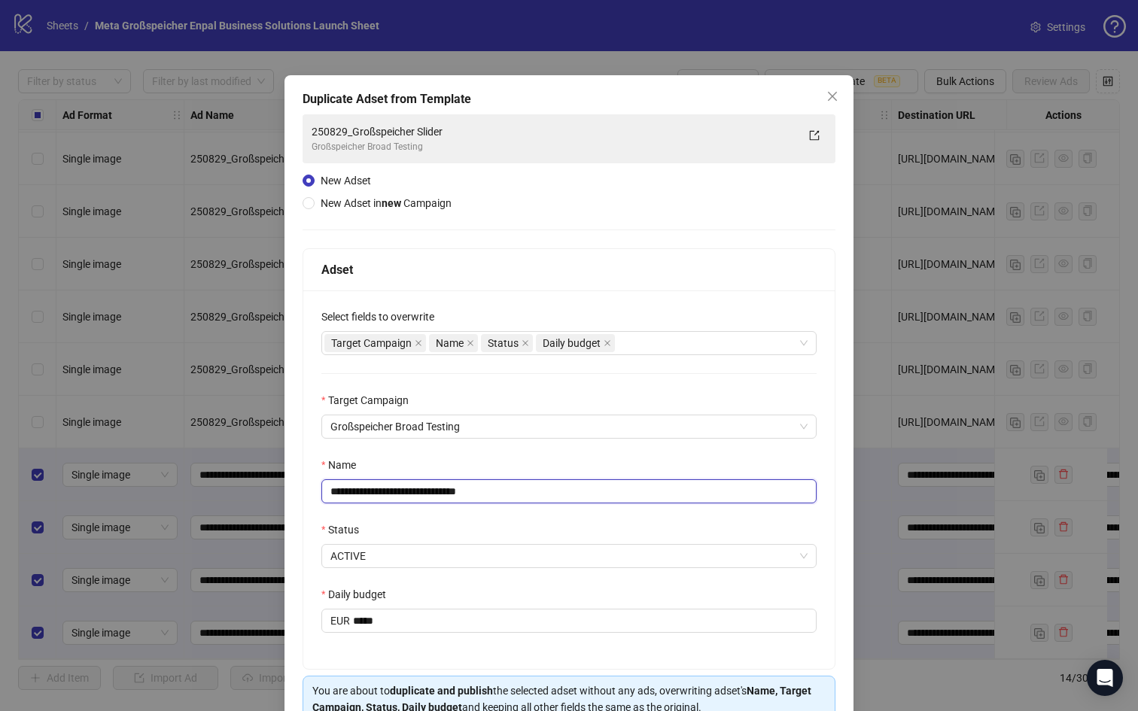
click at [367, 491] on input "**********" at bounding box center [568, 491] width 495 height 24
drag, startPoint x: 371, startPoint y: 492, endPoint x: 574, endPoint y: 495, distance: 202.5
click at [574, 495] on input "**********" at bounding box center [568, 491] width 495 height 24
drag, startPoint x: 573, startPoint y: 491, endPoint x: 267, endPoint y: 482, distance: 305.7
click at [267, 482] on div "**********" at bounding box center [569, 355] width 1138 height 711
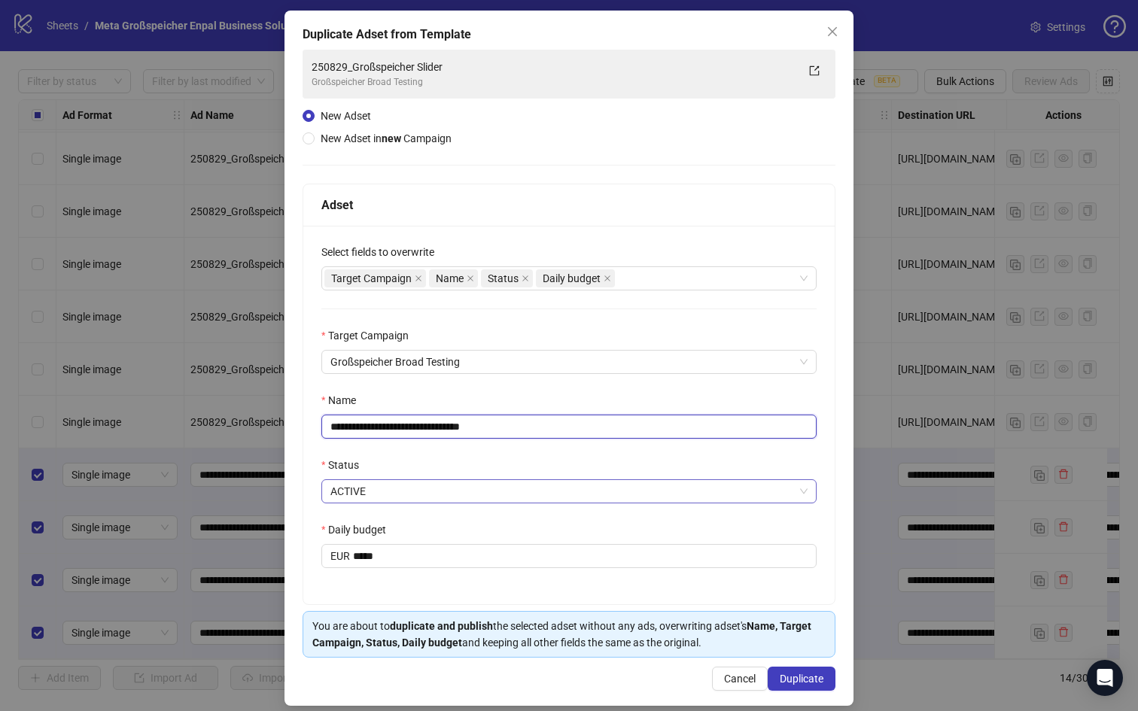
scroll to position [79, 0]
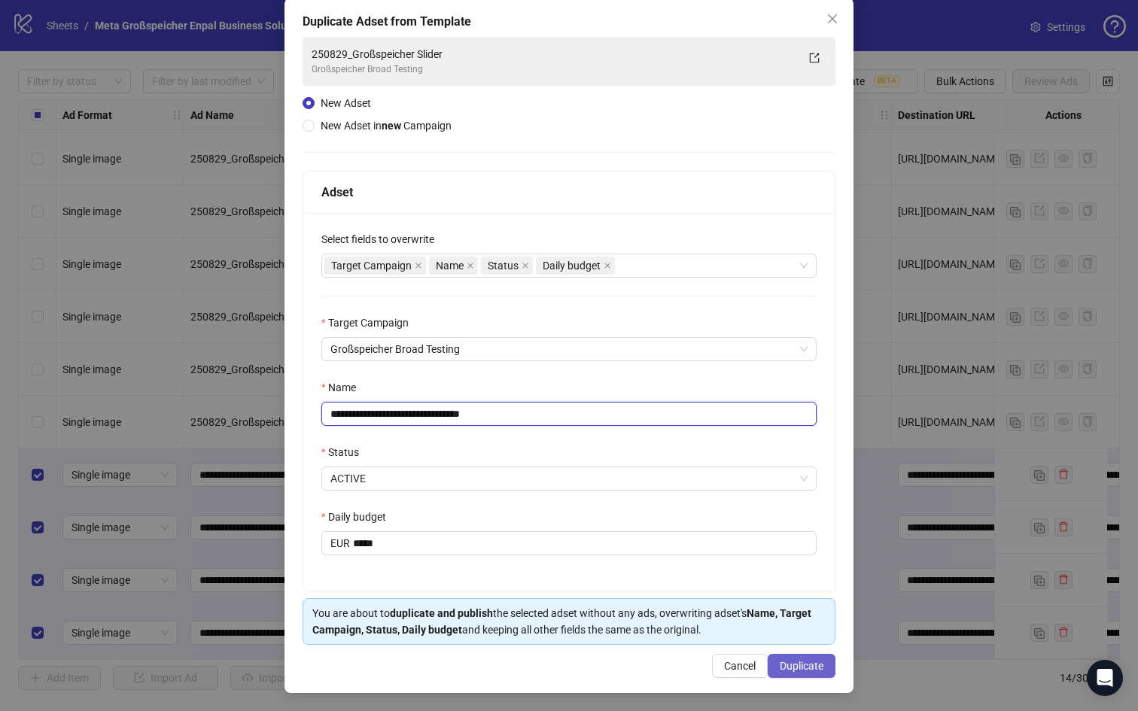
type input "**********"
click at [799, 665] on span "Duplicate" at bounding box center [802, 666] width 44 height 12
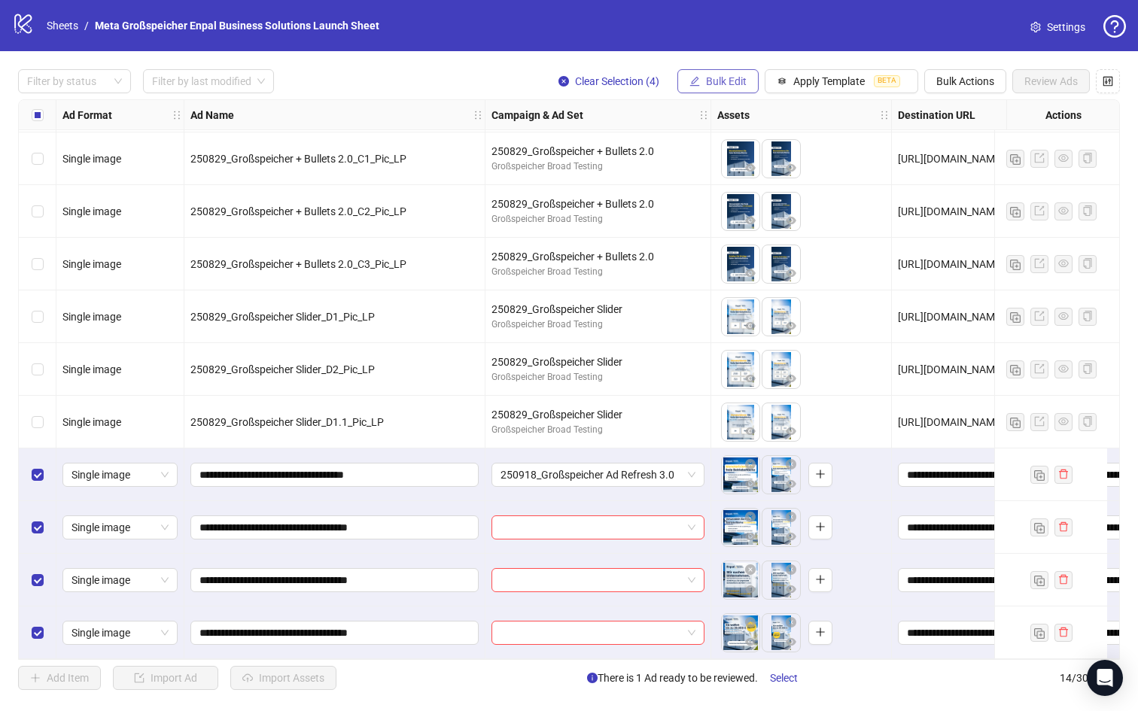
click at [733, 80] on span "Bulk Edit" at bounding box center [726, 81] width 41 height 12
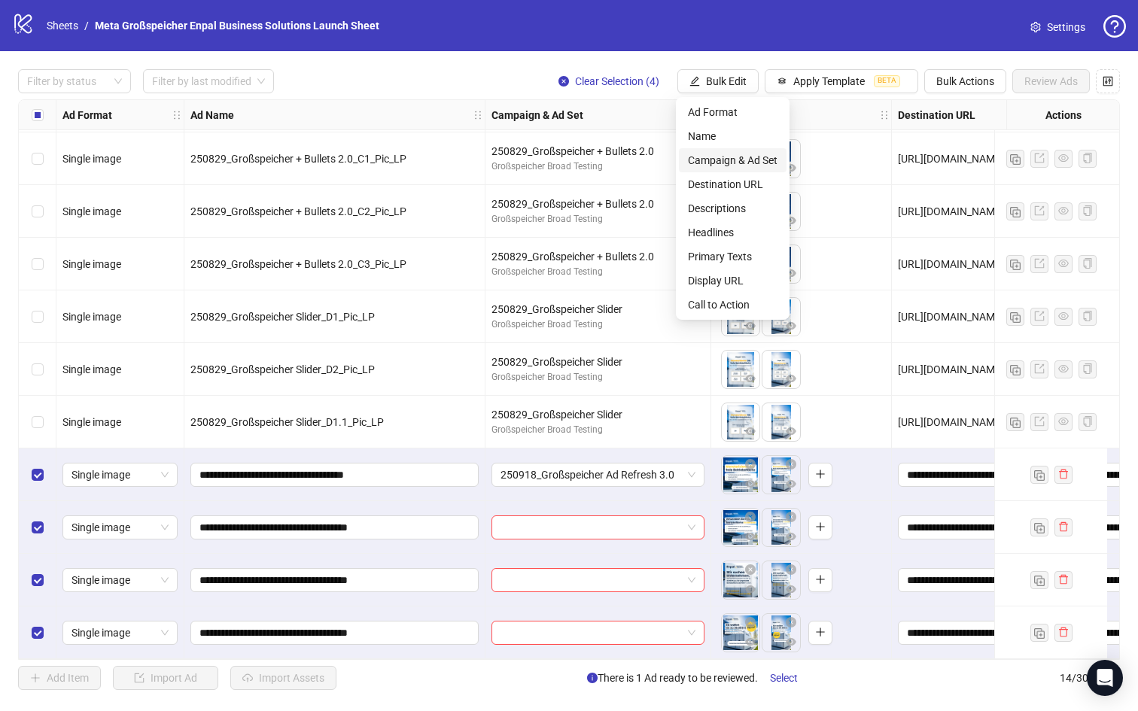
click at [730, 153] on span "Campaign & Ad Set" at bounding box center [733, 160] width 90 height 17
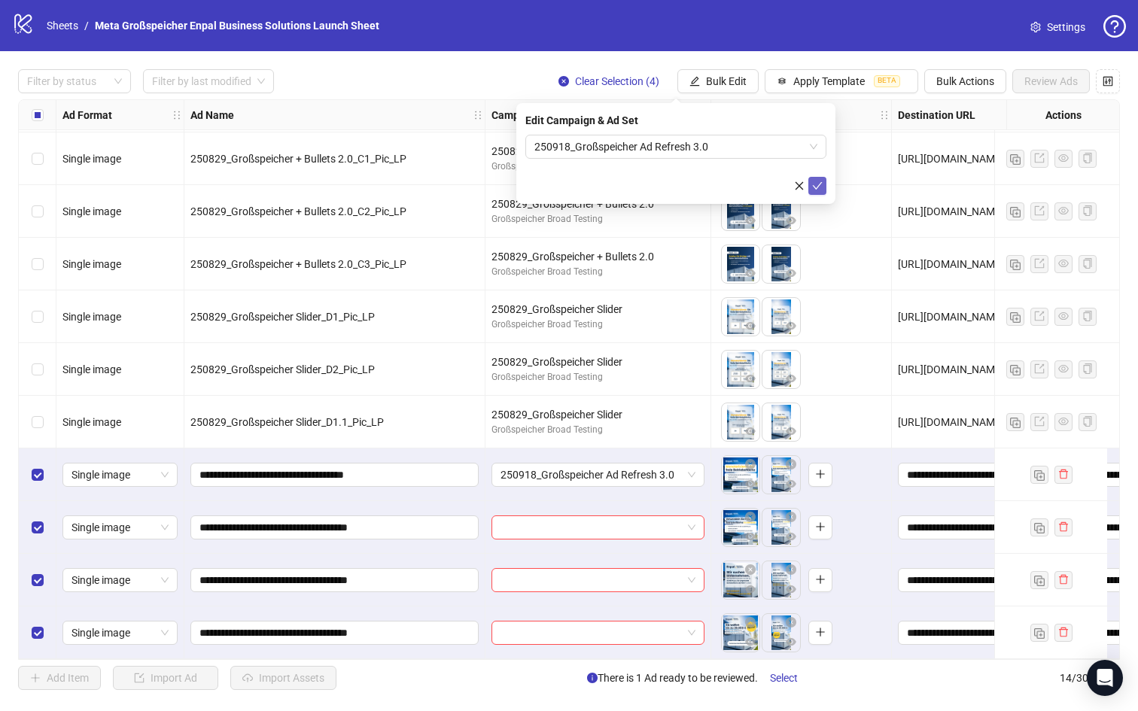
click at [817, 187] on icon "check" at bounding box center [817, 186] width 11 height 11
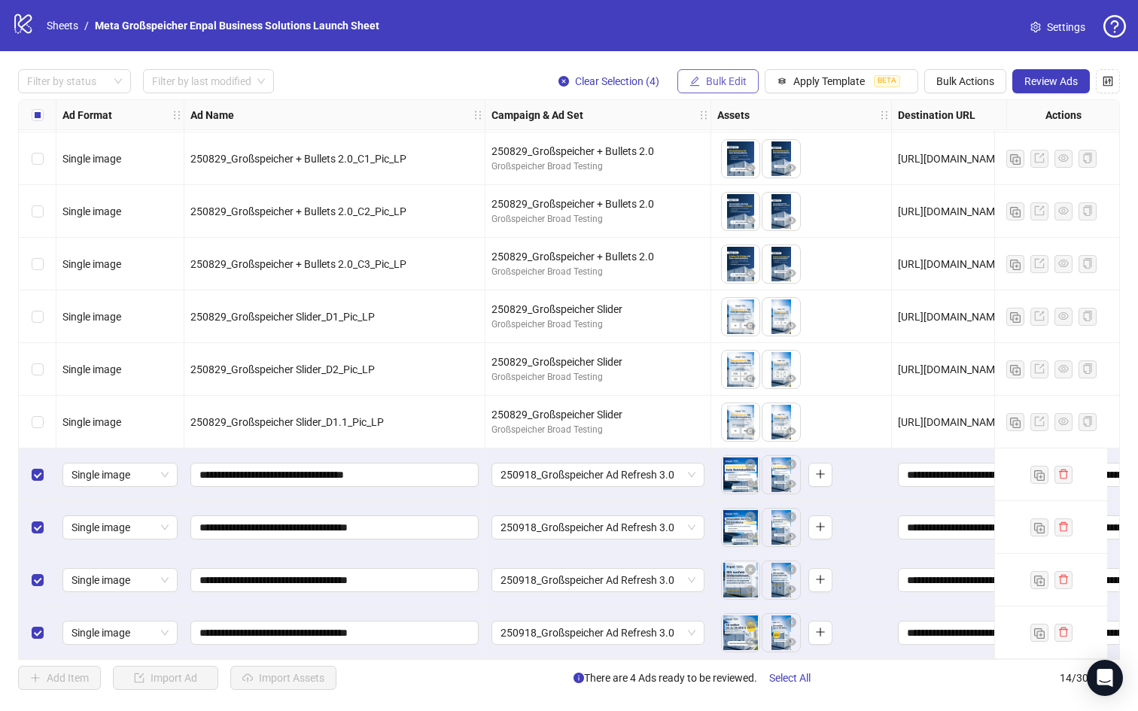
click at [723, 79] on span "Bulk Edit" at bounding box center [726, 81] width 41 height 12
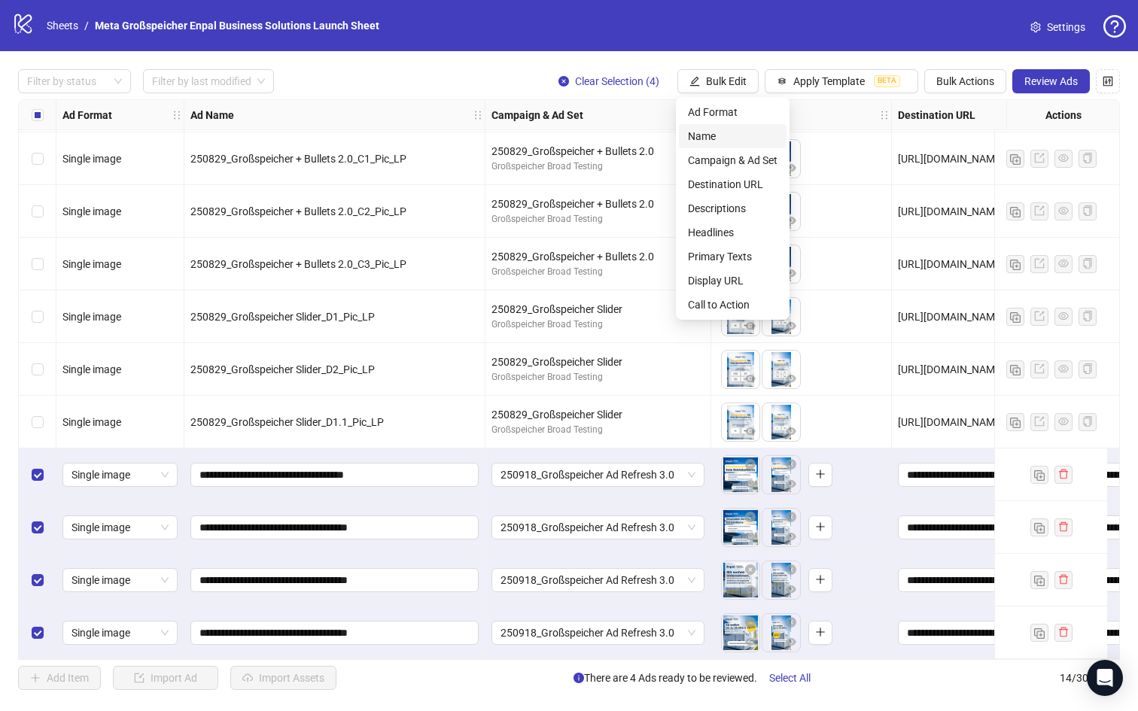
click at [724, 135] on span "Name" at bounding box center [733, 136] width 90 height 17
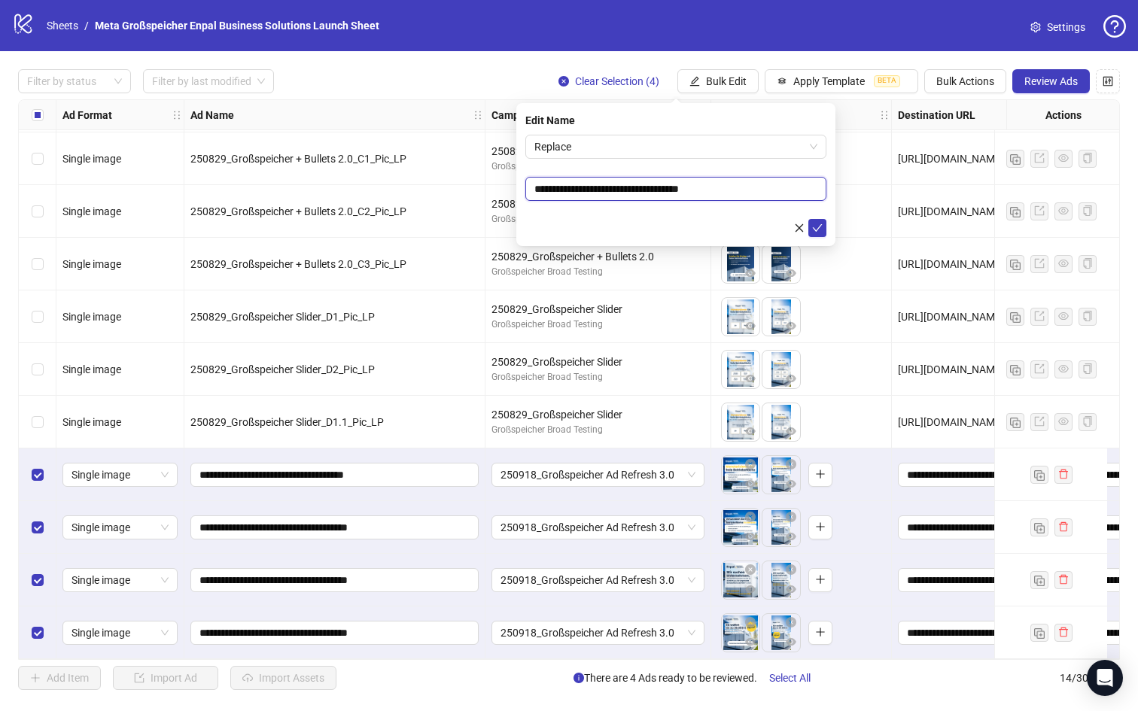
click at [714, 187] on input "**********" at bounding box center [675, 189] width 301 height 24
paste input "**********"
type input "**********"
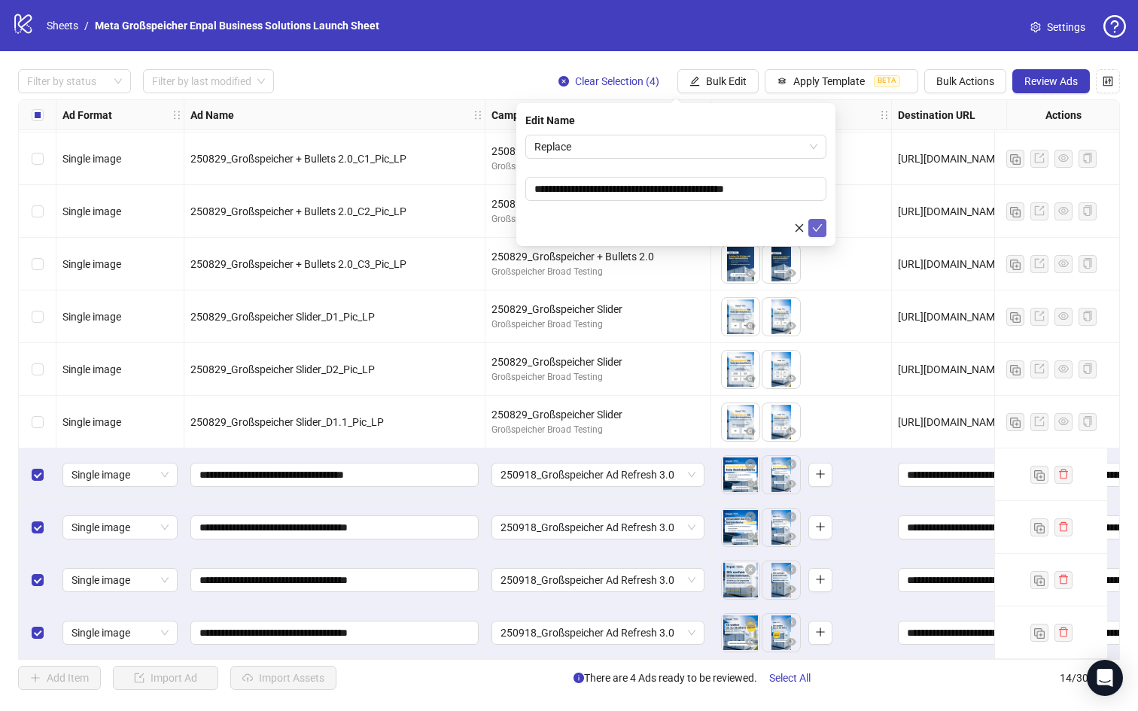
click at [820, 225] on icon "check" at bounding box center [818, 228] width 10 height 8
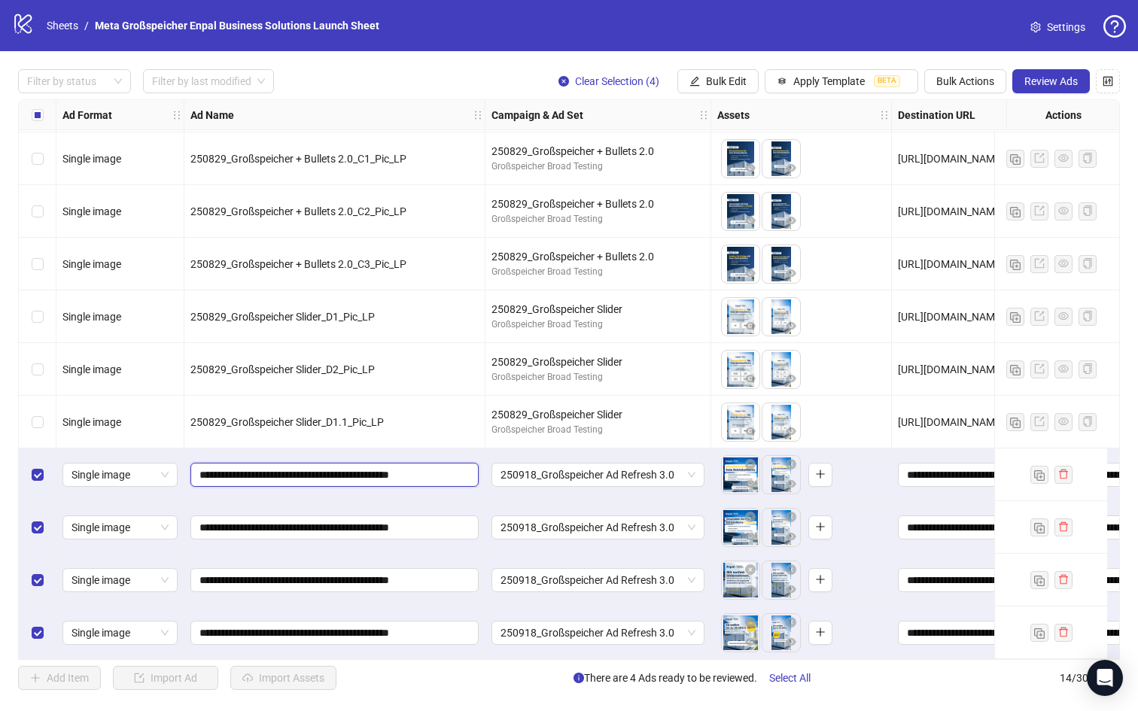
click at [427, 467] on input "**********" at bounding box center [332, 475] width 267 height 17
type input "**********"
click at [425, 519] on input "**********" at bounding box center [332, 527] width 267 height 17
type input "**********"
click at [425, 574] on input "**********" at bounding box center [332, 580] width 267 height 17
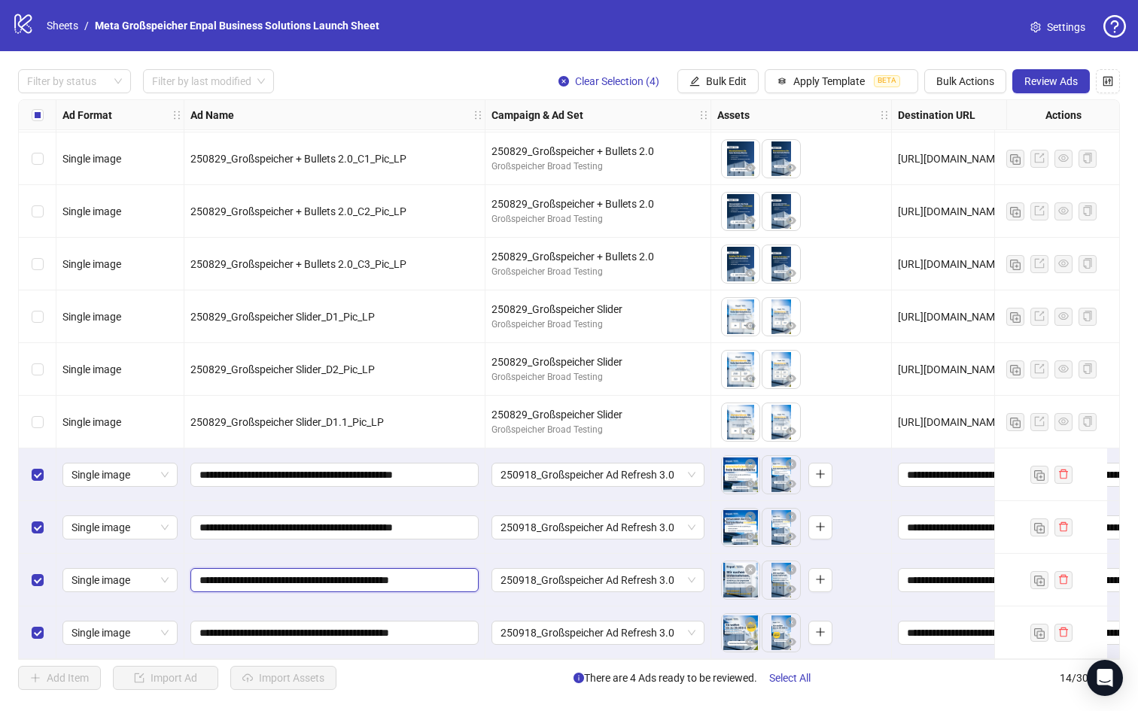
type input "**********"
click at [427, 625] on input "**********" at bounding box center [332, 633] width 267 height 17
type input "**********"
click at [450, 595] on div "**********" at bounding box center [334, 580] width 301 height 53
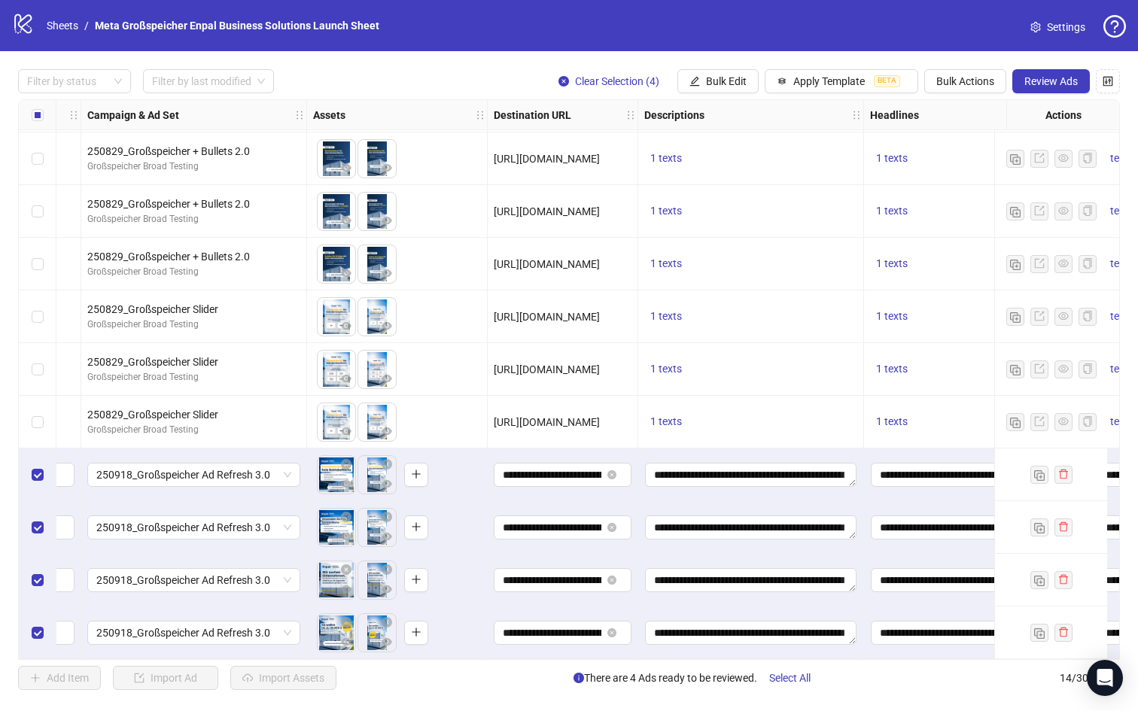
scroll to position [215, 446]
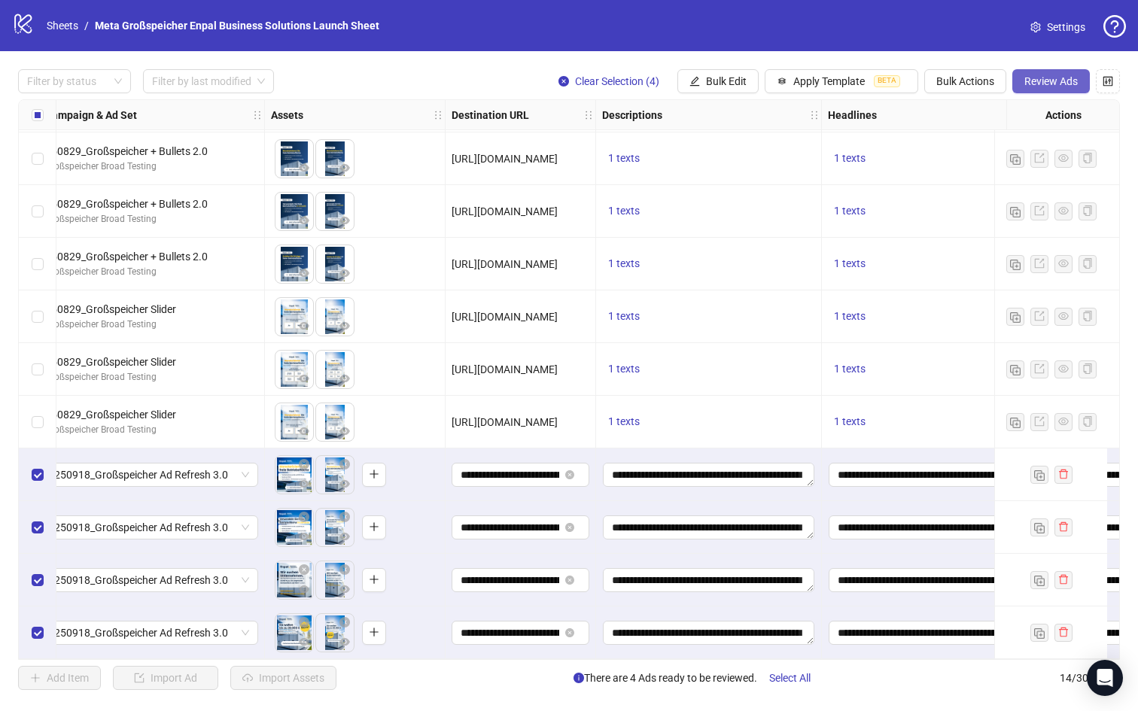
click at [1052, 77] on span "Review Ads" at bounding box center [1050, 81] width 53 height 12
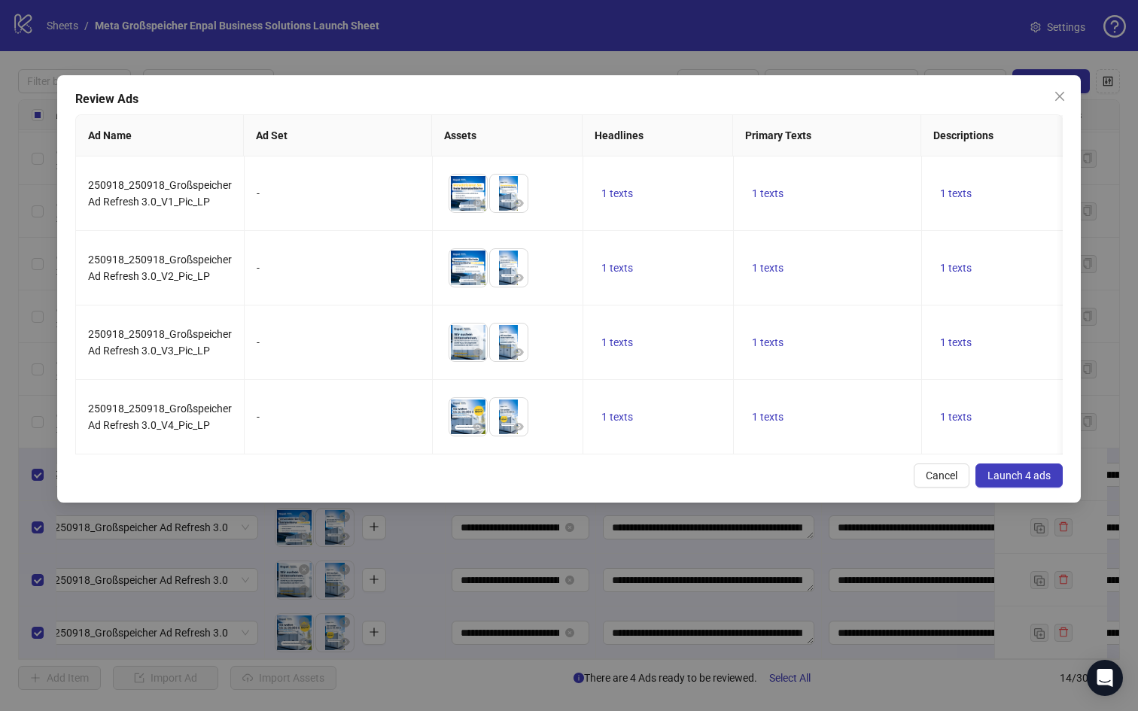
click at [1019, 470] on span "Launch 4 ads" at bounding box center [1019, 476] width 63 height 12
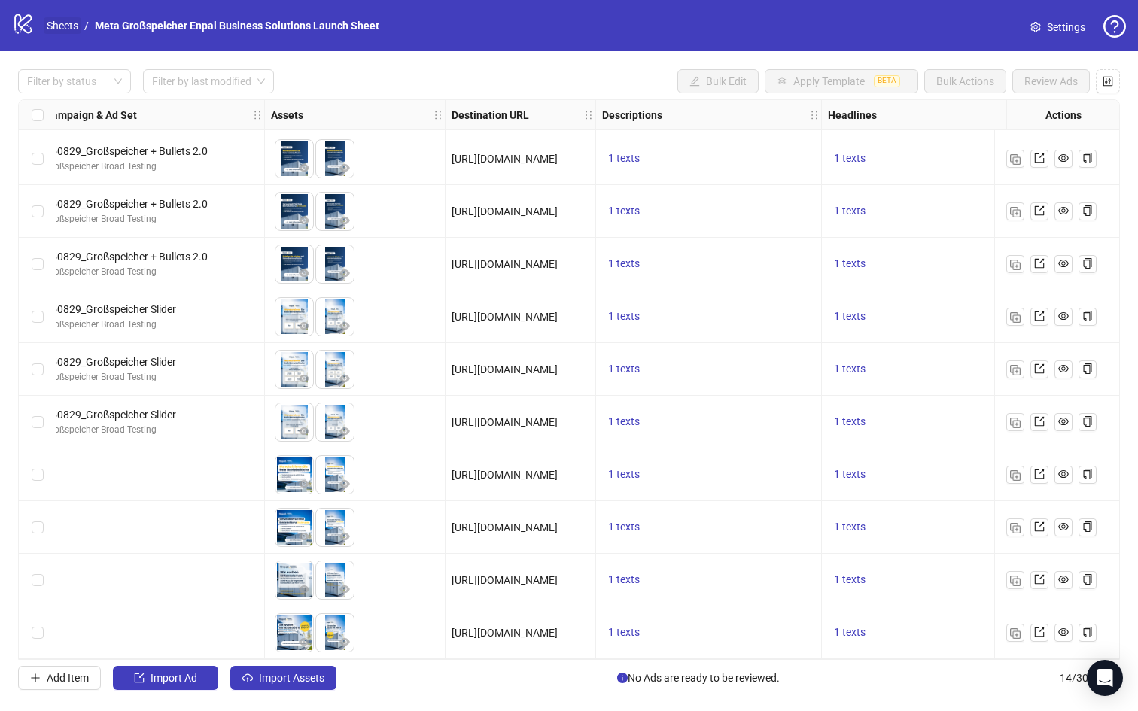
click at [66, 24] on link "Sheets" at bounding box center [63, 25] width 38 height 17
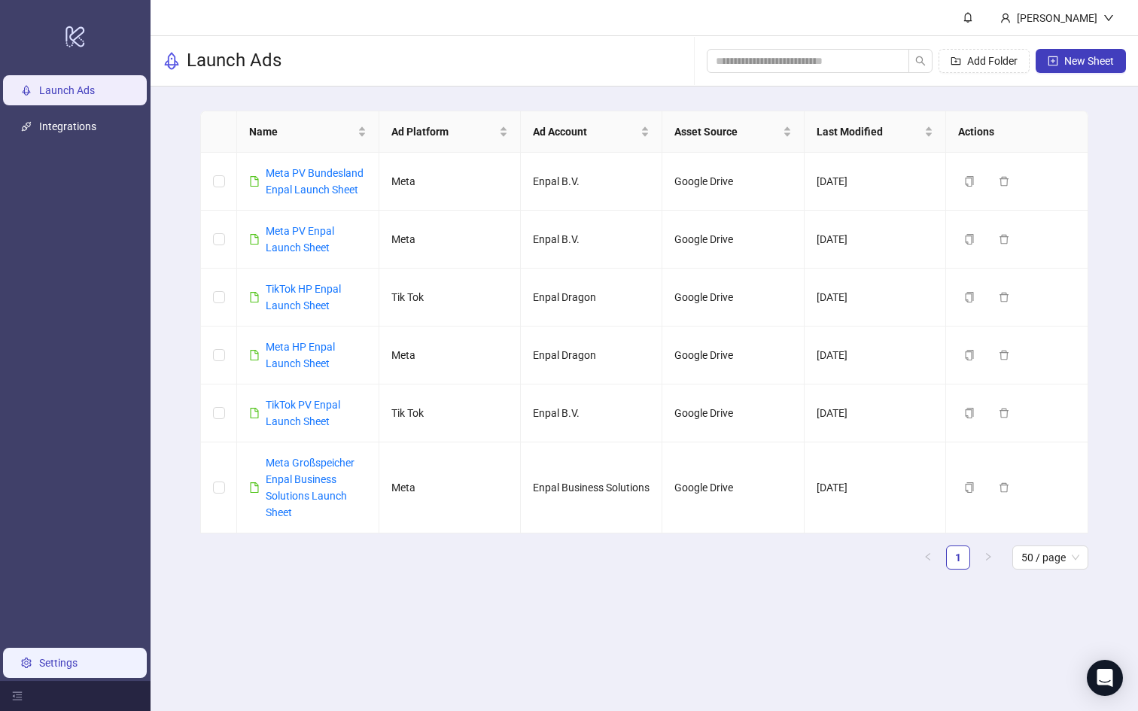
click at [75, 665] on link "Settings" at bounding box center [58, 663] width 38 height 12
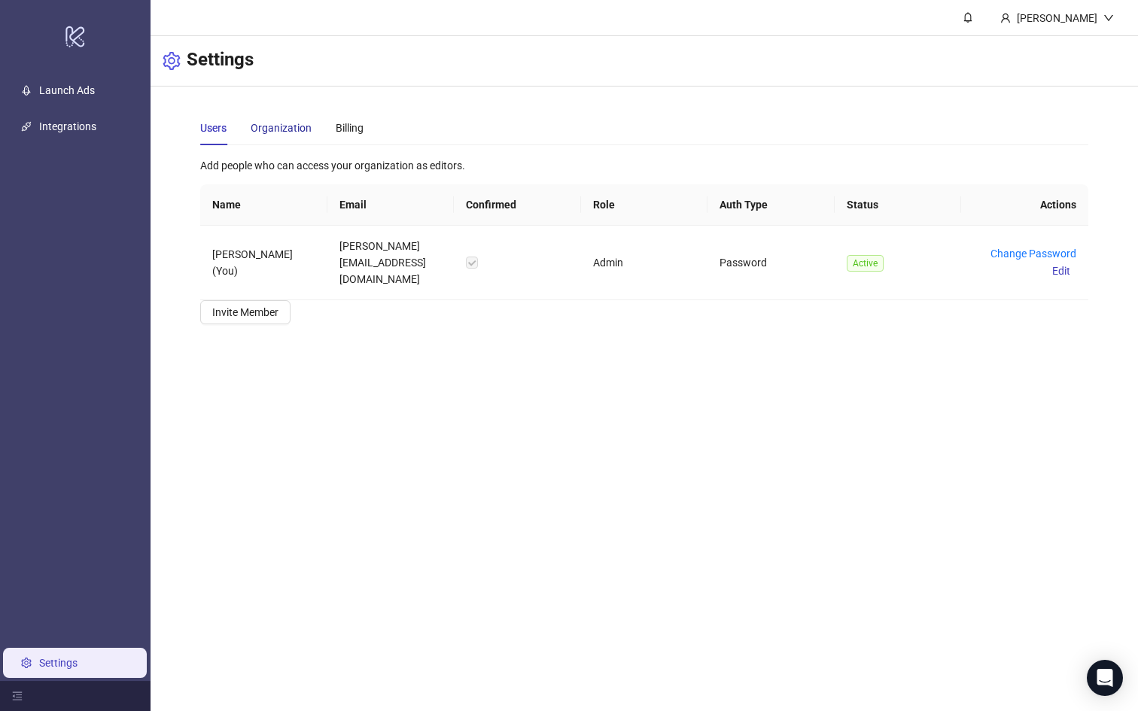
click at [286, 126] on div "Organization" at bounding box center [281, 128] width 61 height 17
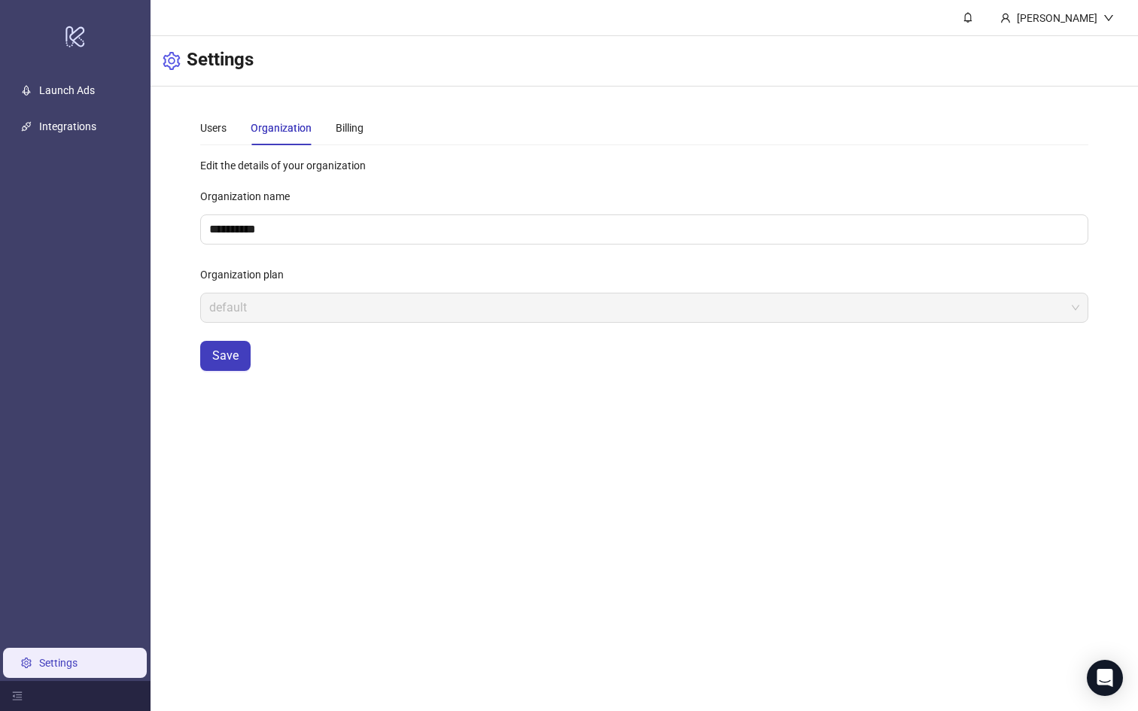
click at [244, 126] on div "Users Organization Billing" at bounding box center [281, 128] width 163 height 35
click at [75, 123] on link "Integrations" at bounding box center [67, 126] width 57 height 12
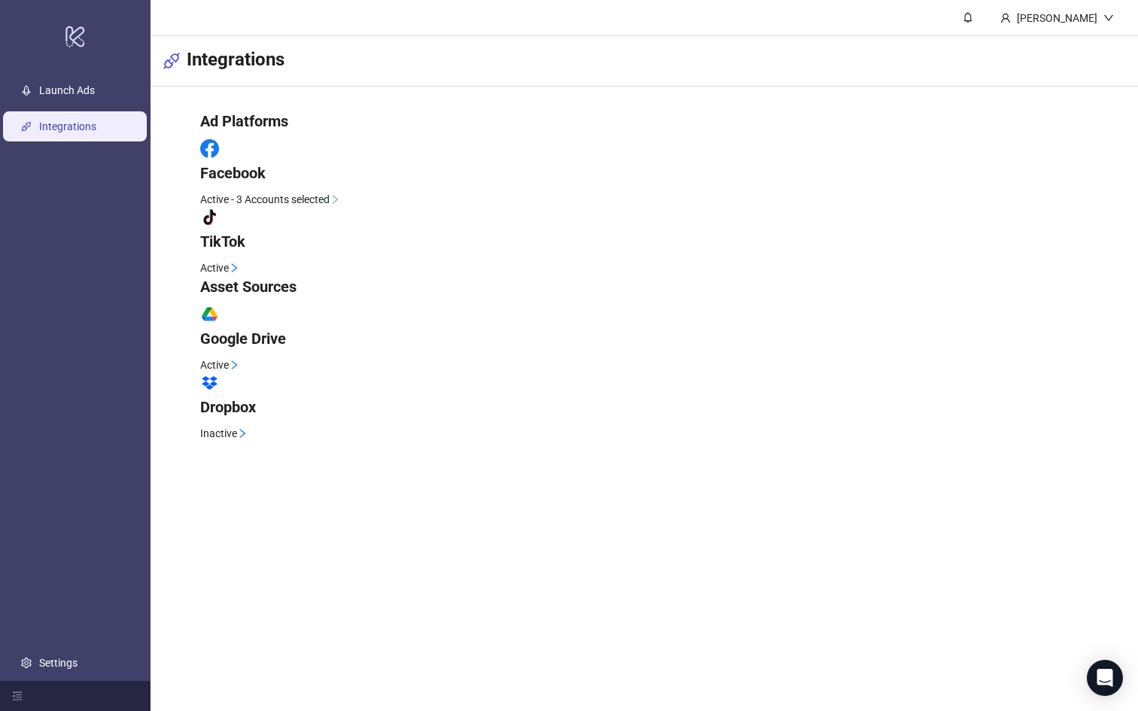
click at [349, 182] on div "Facebook" at bounding box center [643, 161] width 887 height 44
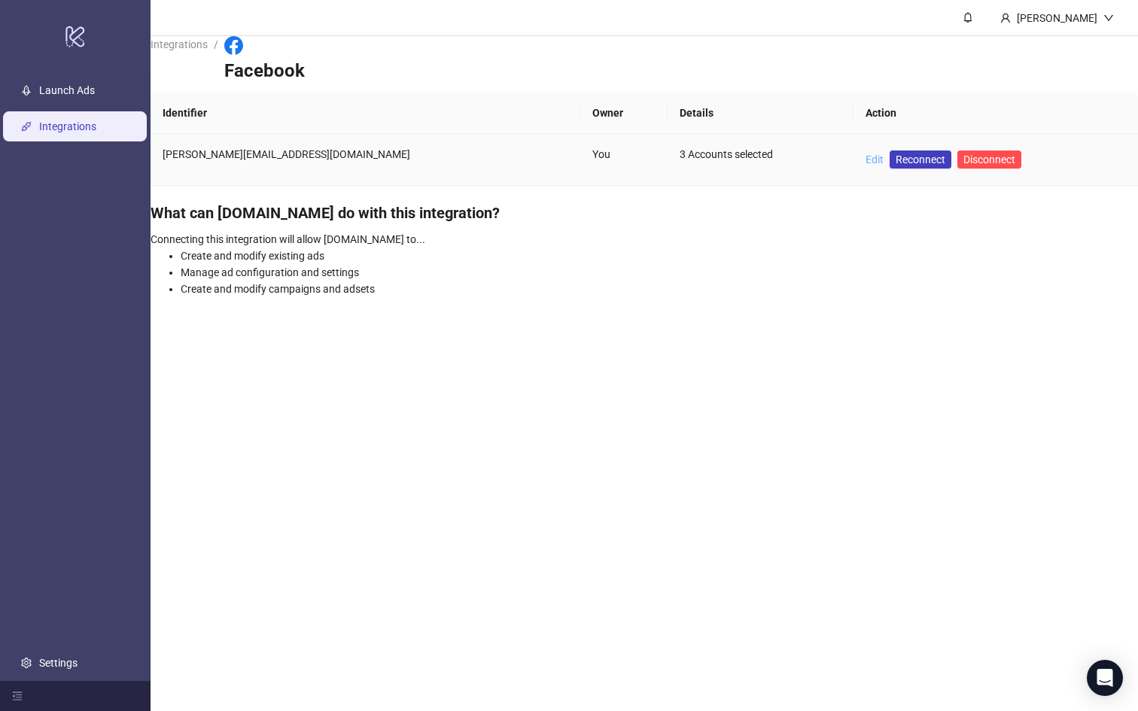
click at [866, 154] on link "Edit" at bounding box center [875, 160] width 18 height 12
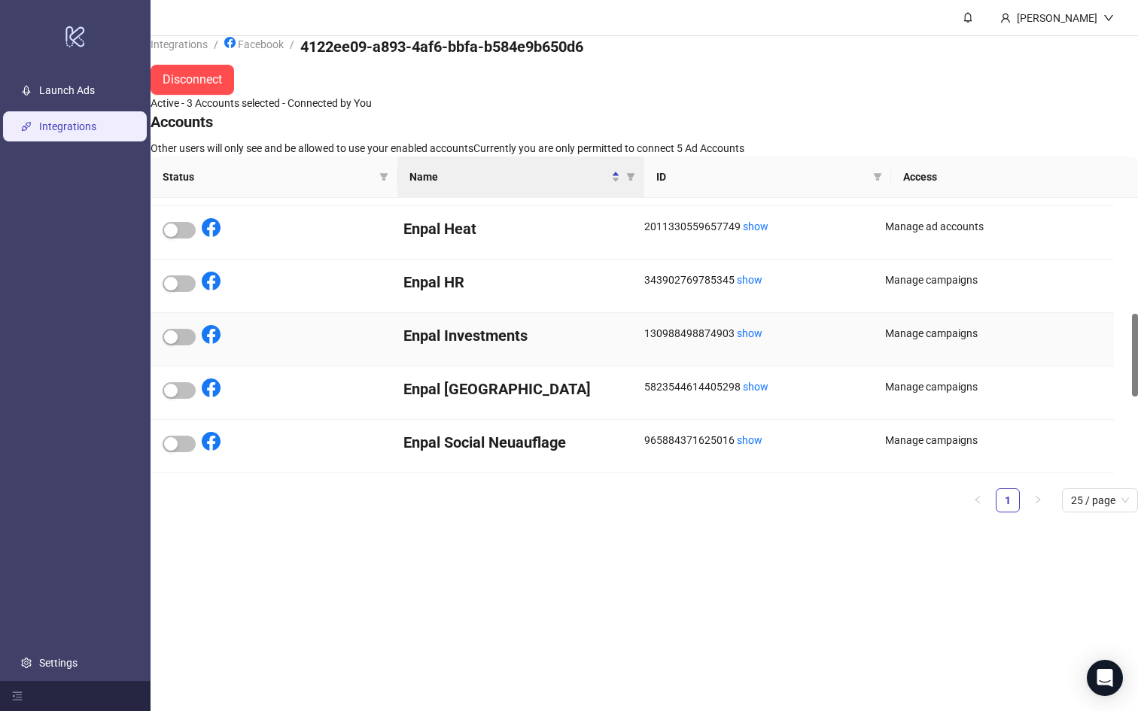
scroll to position [386, 0]
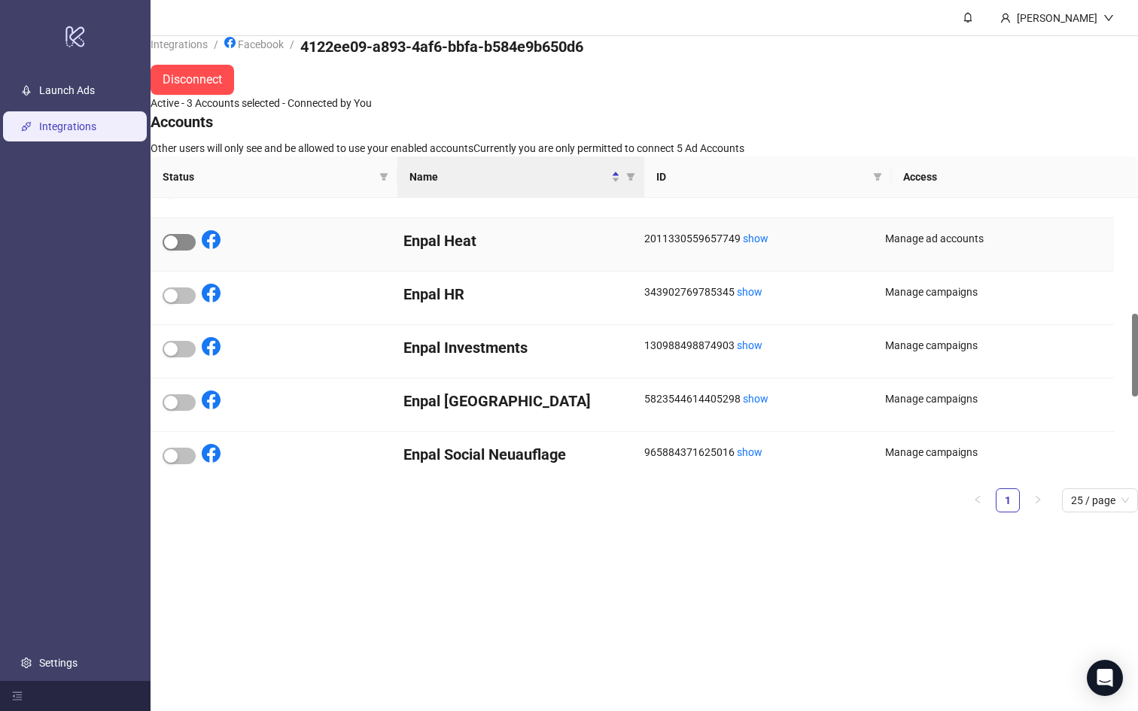
click at [190, 251] on span "button" at bounding box center [179, 242] width 33 height 17
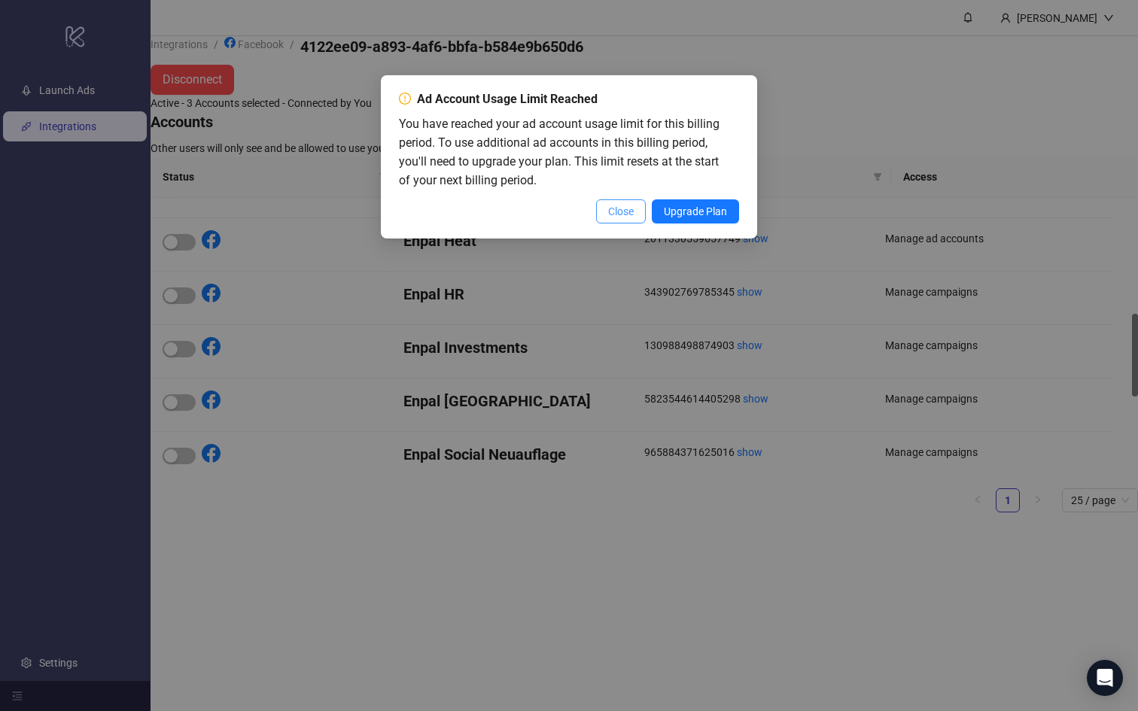
click at [619, 215] on span "Close" at bounding box center [621, 211] width 26 height 12
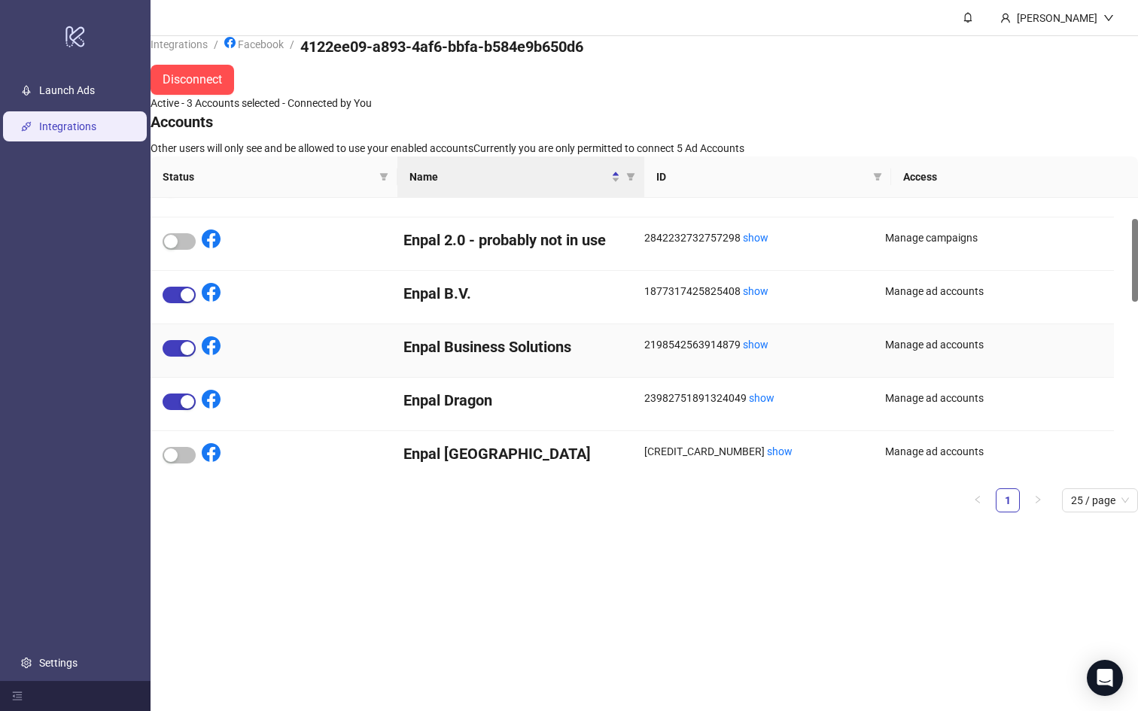
scroll to position [93, 0]
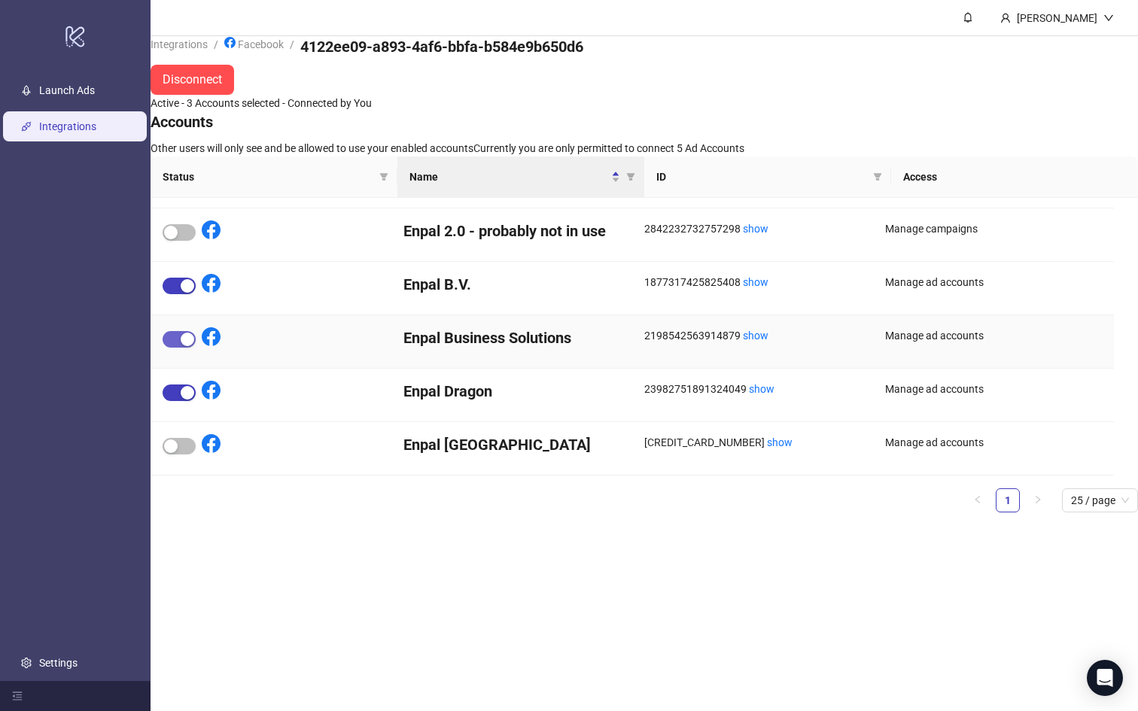
click at [193, 346] on div "button" at bounding box center [188, 340] width 14 height 14
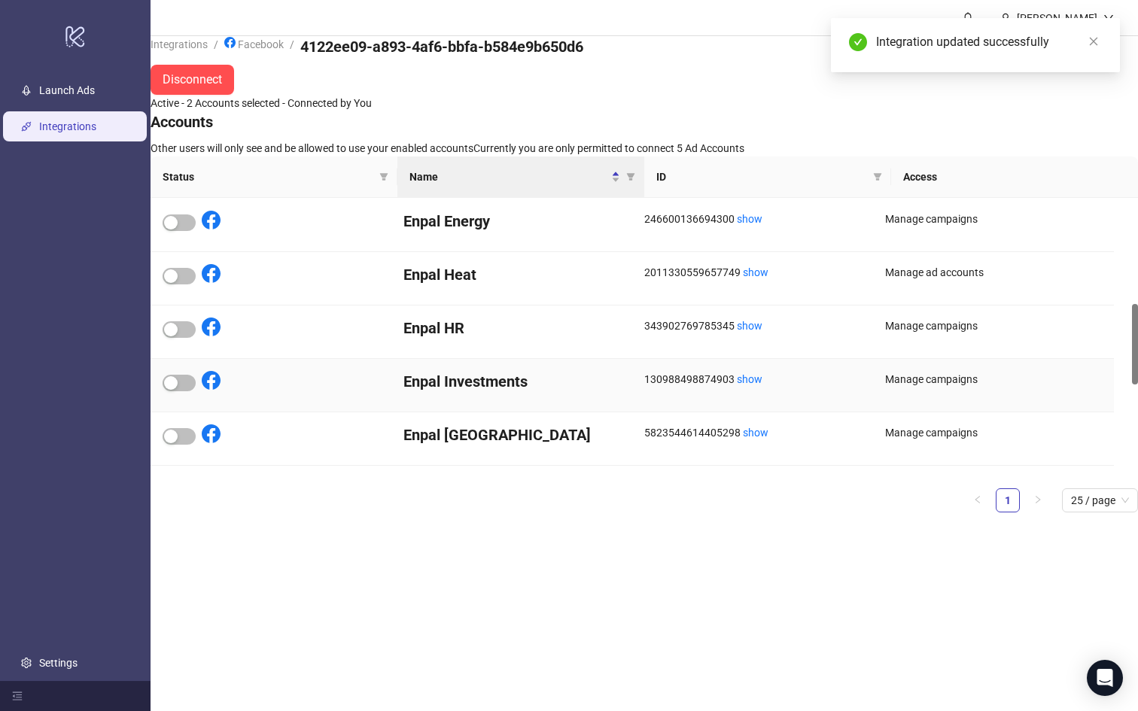
scroll to position [349, 0]
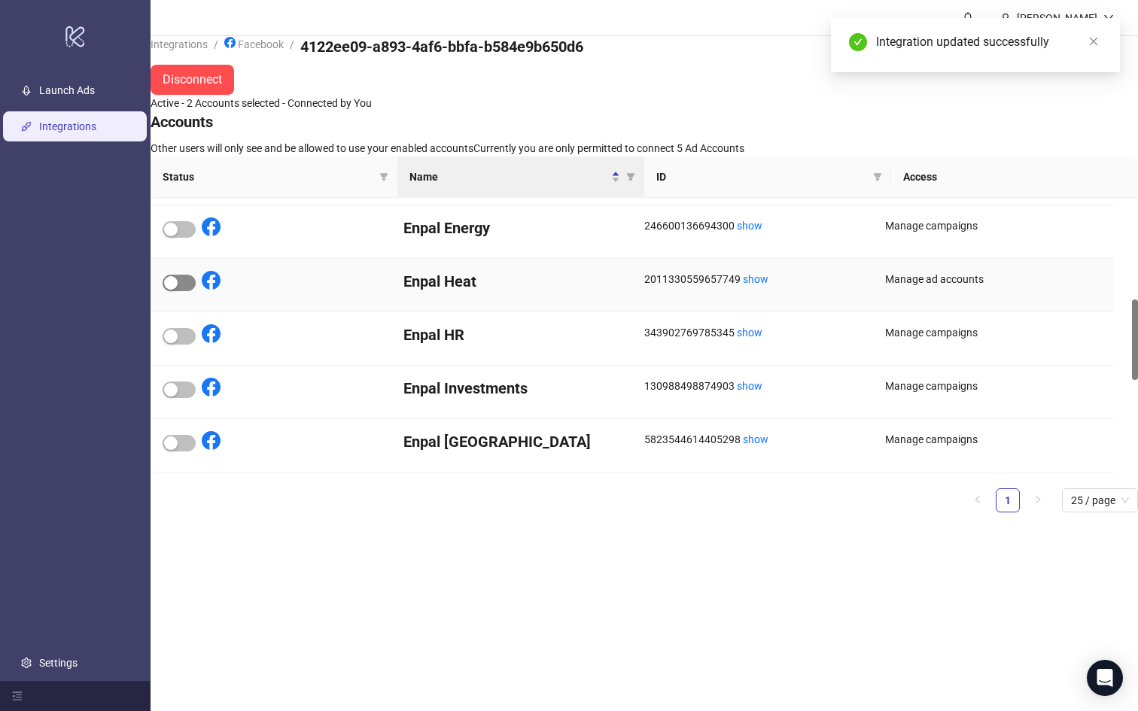
click at [178, 290] on div "button" at bounding box center [171, 283] width 14 height 14
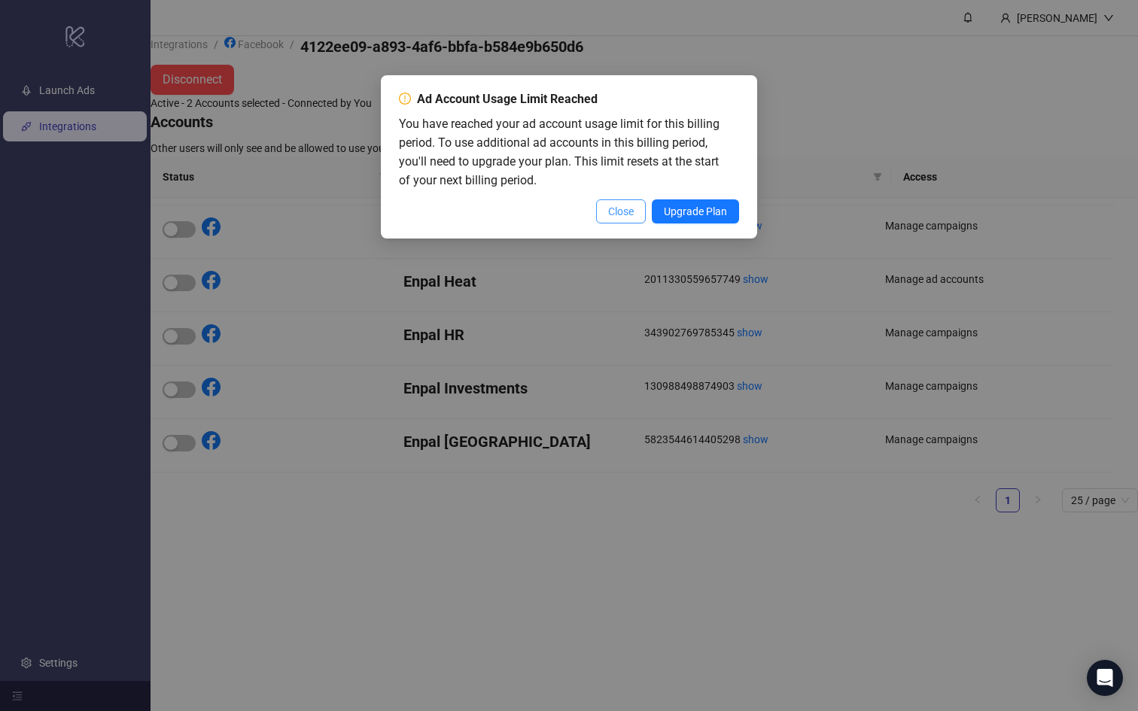
click at [615, 211] on span "Close" at bounding box center [621, 211] width 26 height 12
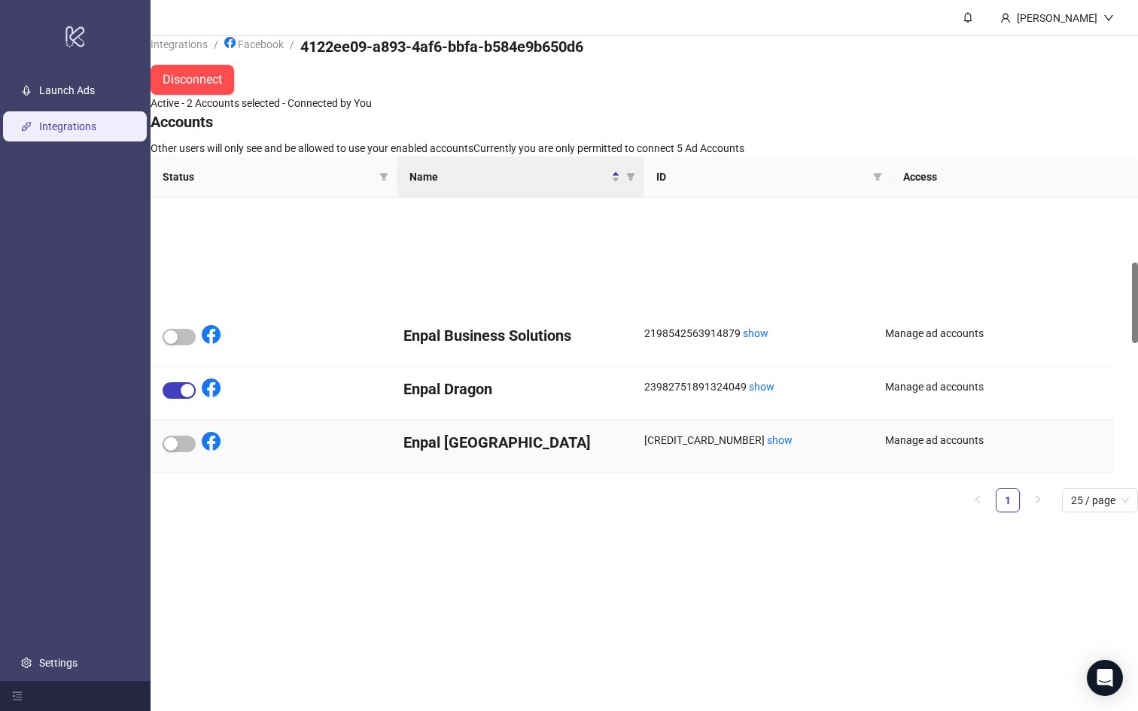
scroll to position [0, 0]
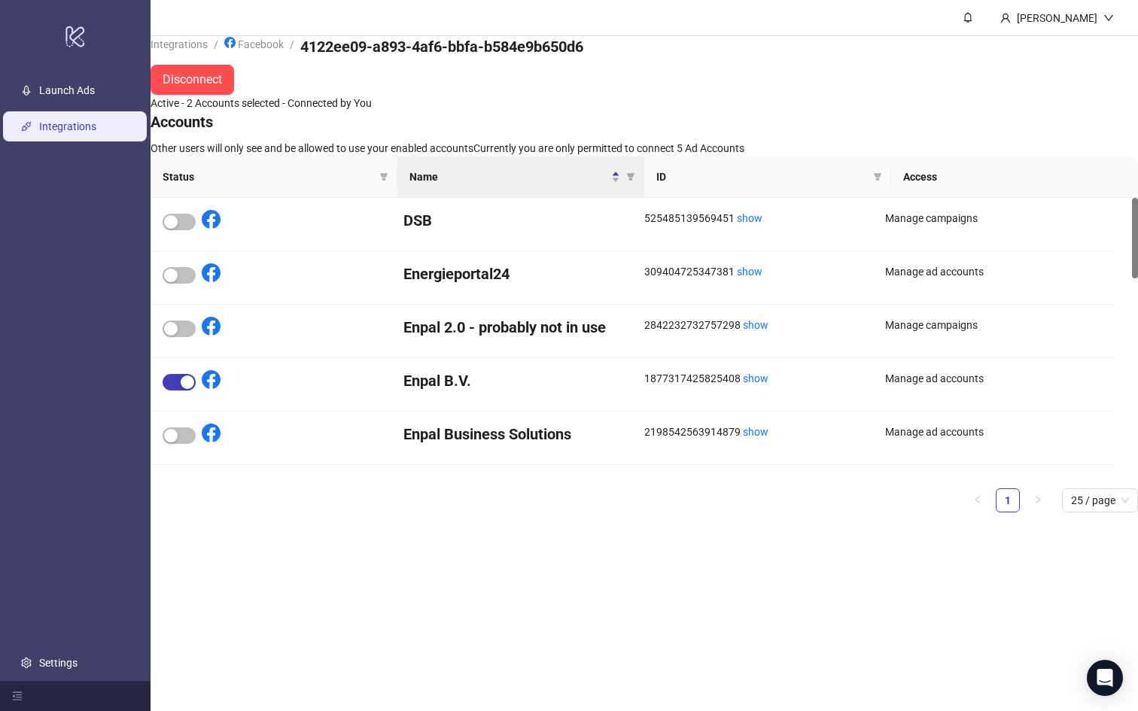
click at [56, 127] on link "Integrations" at bounding box center [67, 126] width 57 height 12
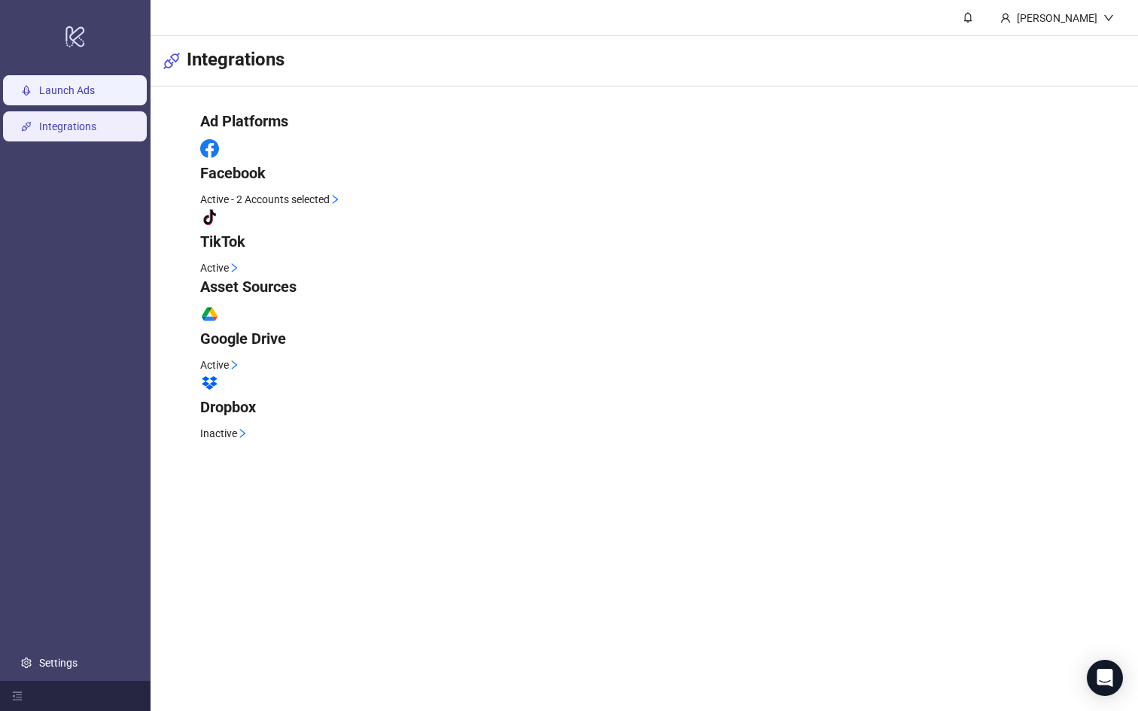
click at [68, 93] on link "Launch Ads" at bounding box center [67, 90] width 56 height 12
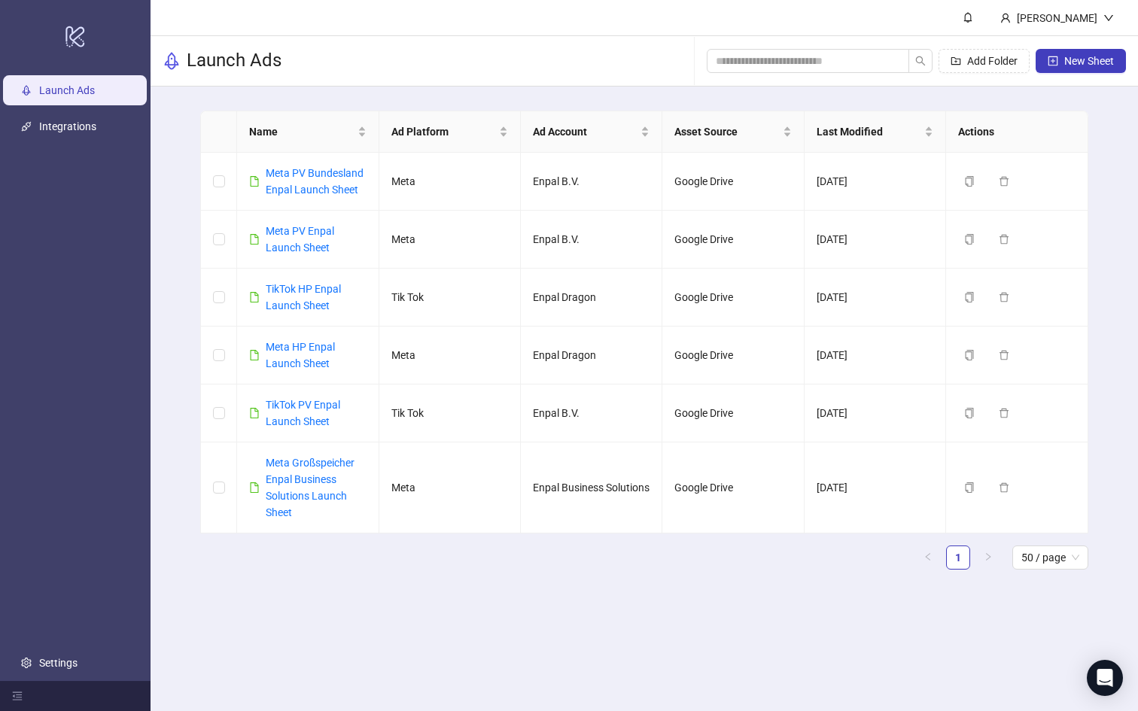
click at [580, 655] on main "[PERSON_NAME] Launch Ads Add Folder New Sheet Name Ad Platform Ad Account Asset…" at bounding box center [645, 355] width 988 height 711
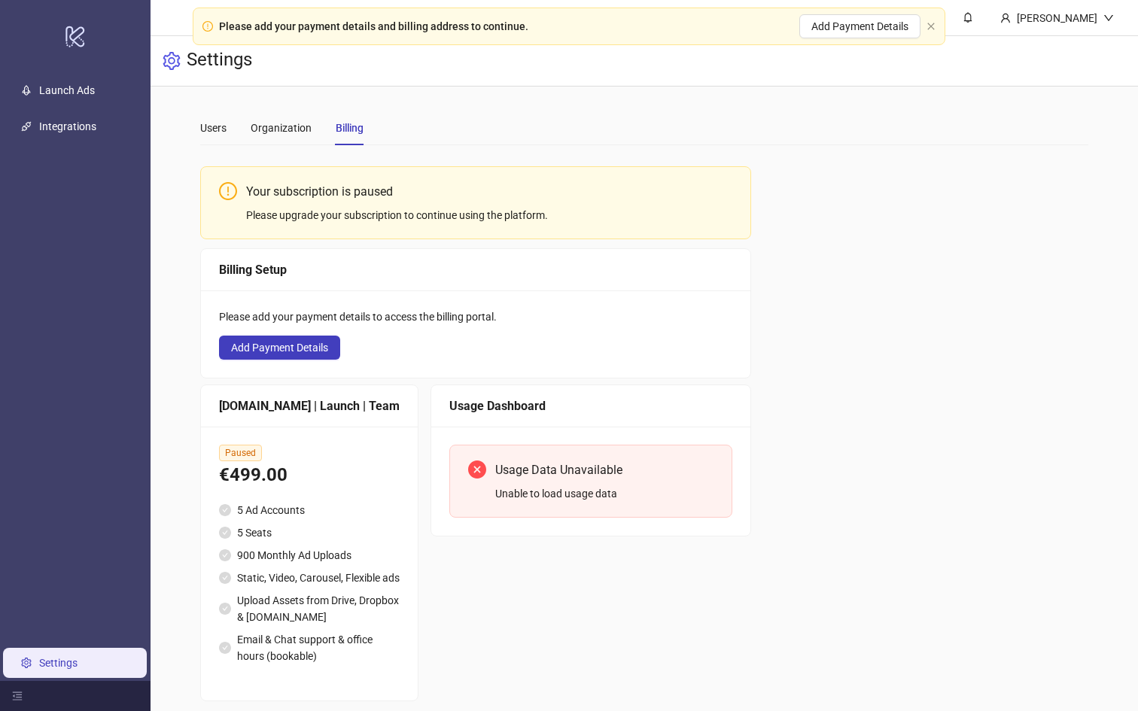
click at [584, 125] on div "Users Organization Billing" at bounding box center [643, 128] width 887 height 35
click at [73, 90] on link "Launch Ads" at bounding box center [67, 90] width 56 height 12
click at [74, 89] on link "Launch Ads" at bounding box center [67, 90] width 56 height 12
click at [267, 129] on div "Organization" at bounding box center [281, 128] width 61 height 17
click at [200, 119] on div "Users" at bounding box center [213, 128] width 26 height 35
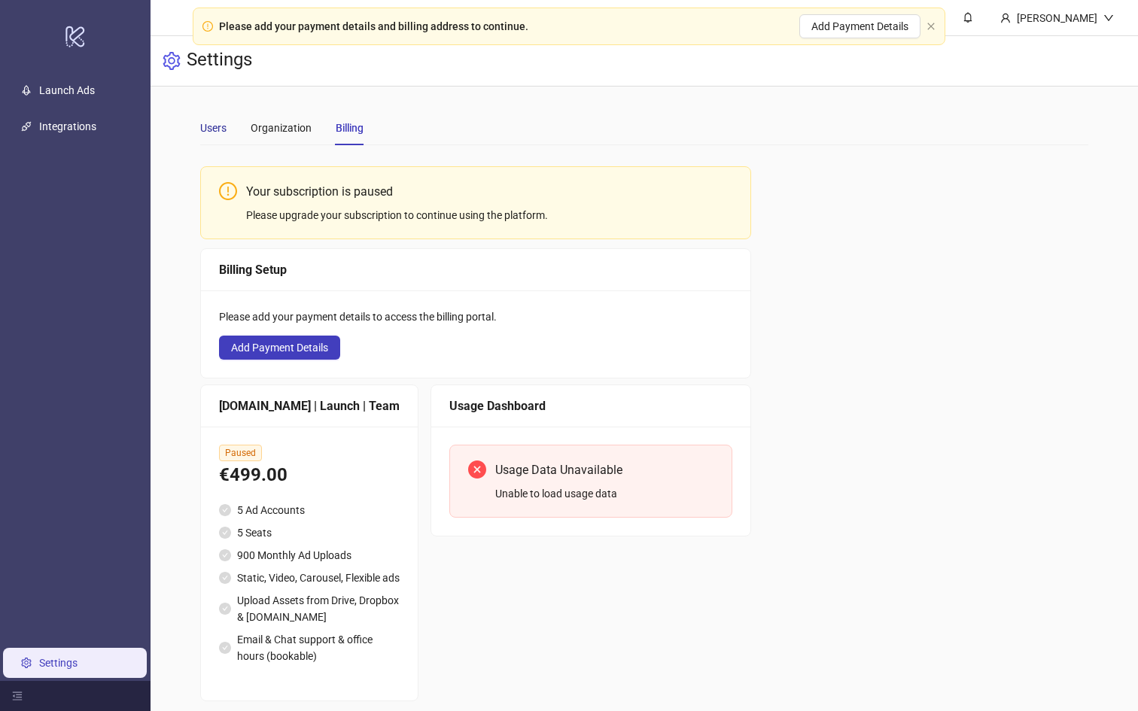
click at [210, 125] on div "Users" at bounding box center [213, 128] width 26 height 17
click at [87, 122] on link "Integrations" at bounding box center [67, 126] width 57 height 12
click at [81, 96] on link "Launch Ads" at bounding box center [67, 90] width 56 height 12
click at [846, 216] on div "Your subscription is paused Please upgrade your subscription to continue using …" at bounding box center [643, 429] width 887 height 544
click at [277, 129] on div "Organization" at bounding box center [281, 128] width 61 height 17
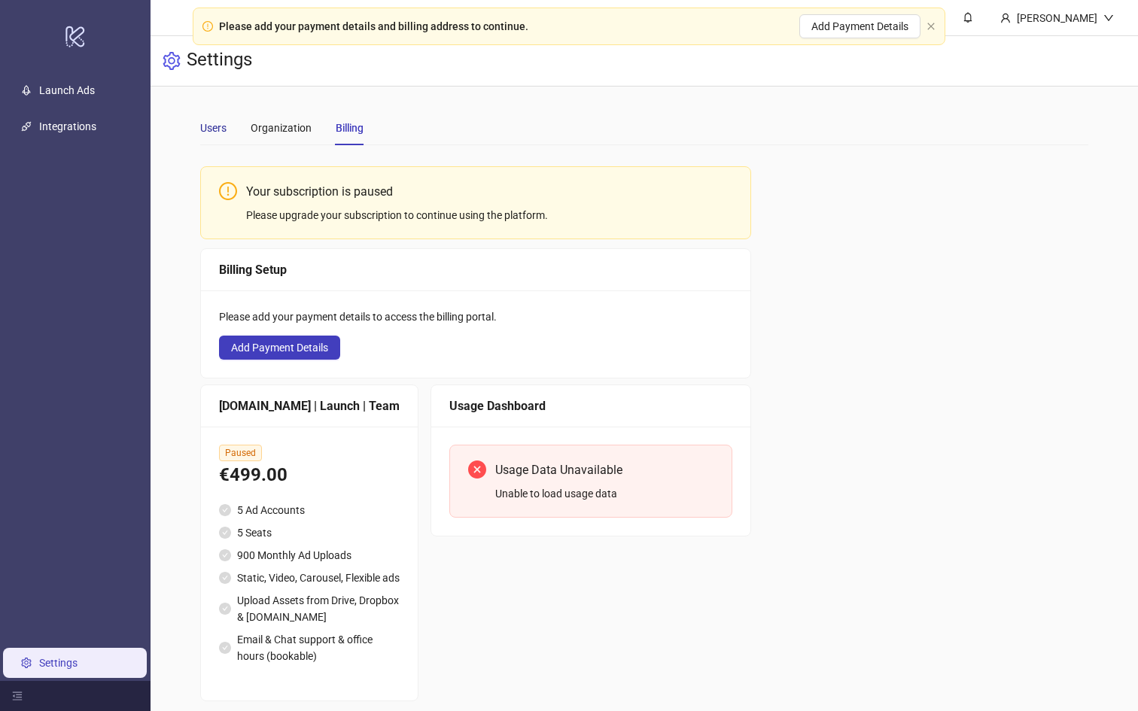
click at [212, 126] on div "Users" at bounding box center [213, 128] width 26 height 17
click at [68, 120] on link "Integrations" at bounding box center [67, 126] width 57 height 12
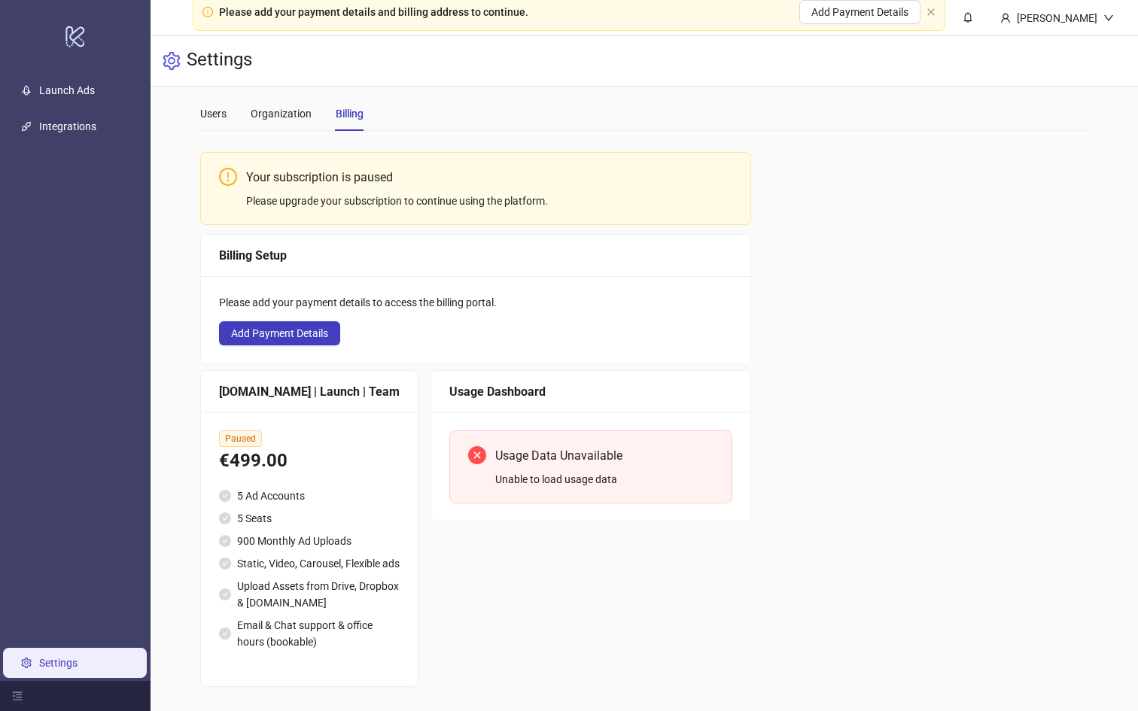
scroll to position [47, 0]
